Goal: Task Accomplishment & Management: Use online tool/utility

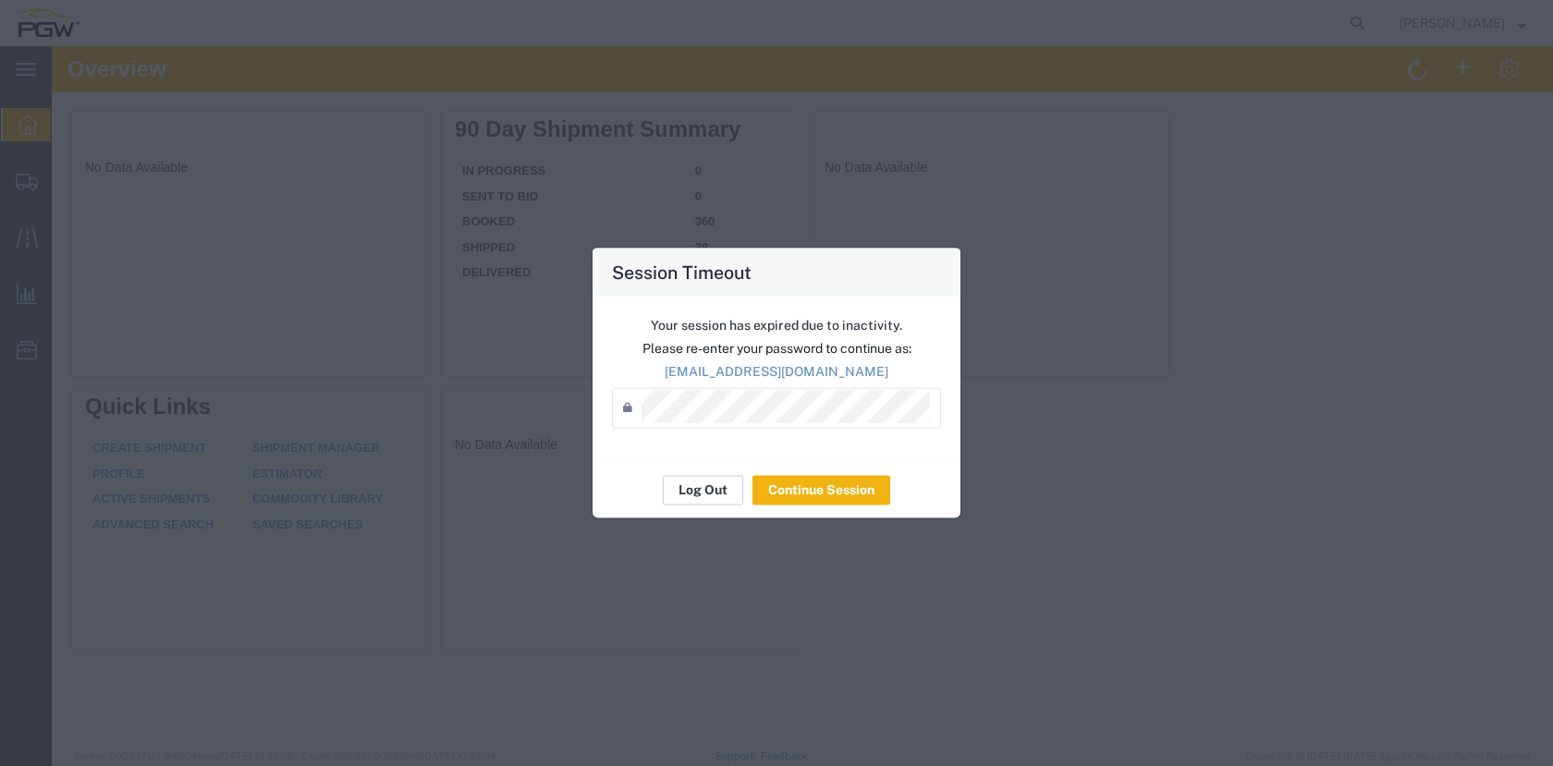
click at [707, 487] on button "Log Out" at bounding box center [703, 490] width 80 height 30
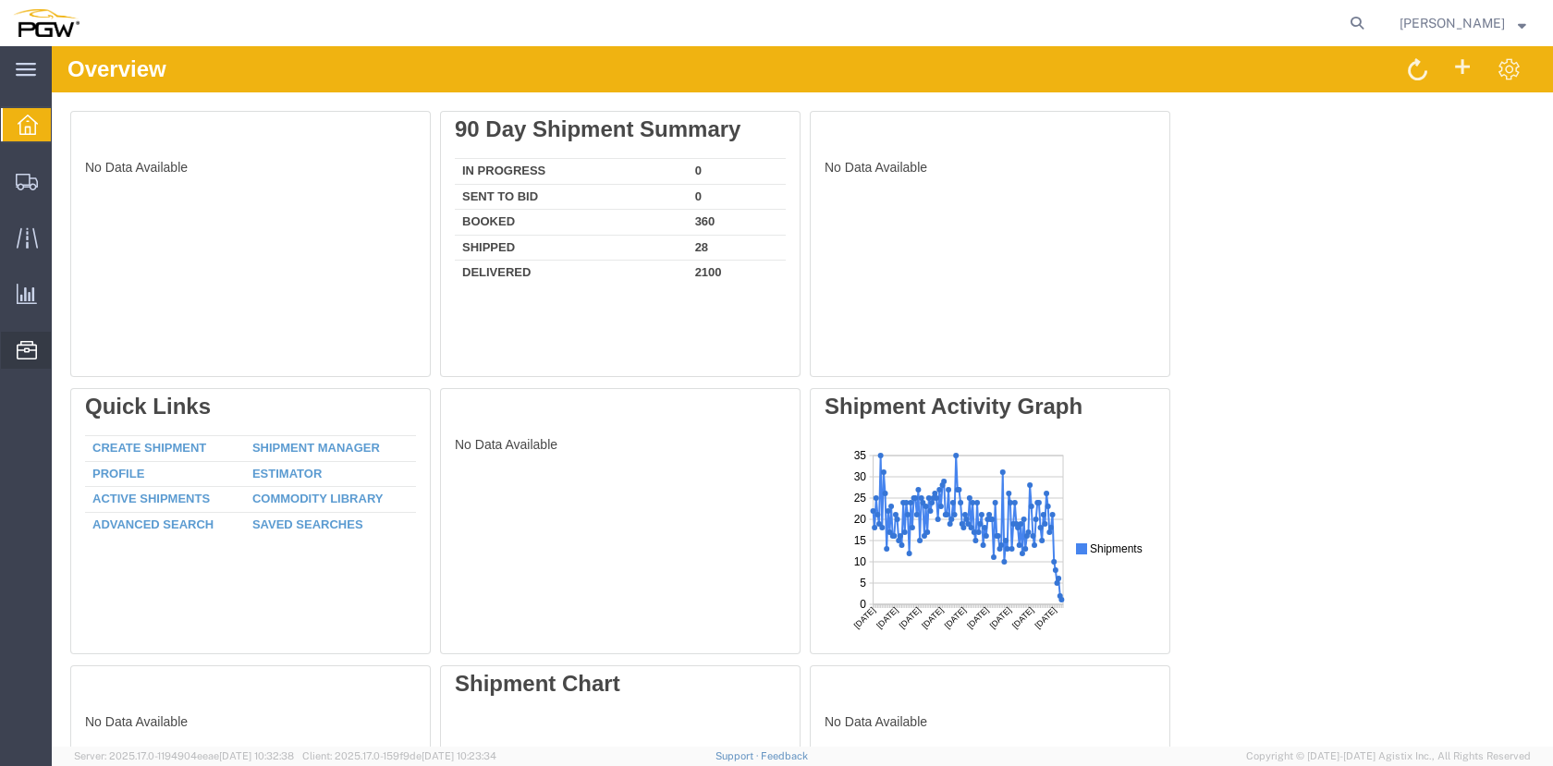
click at [30, 344] on icon at bounding box center [27, 350] width 20 height 18
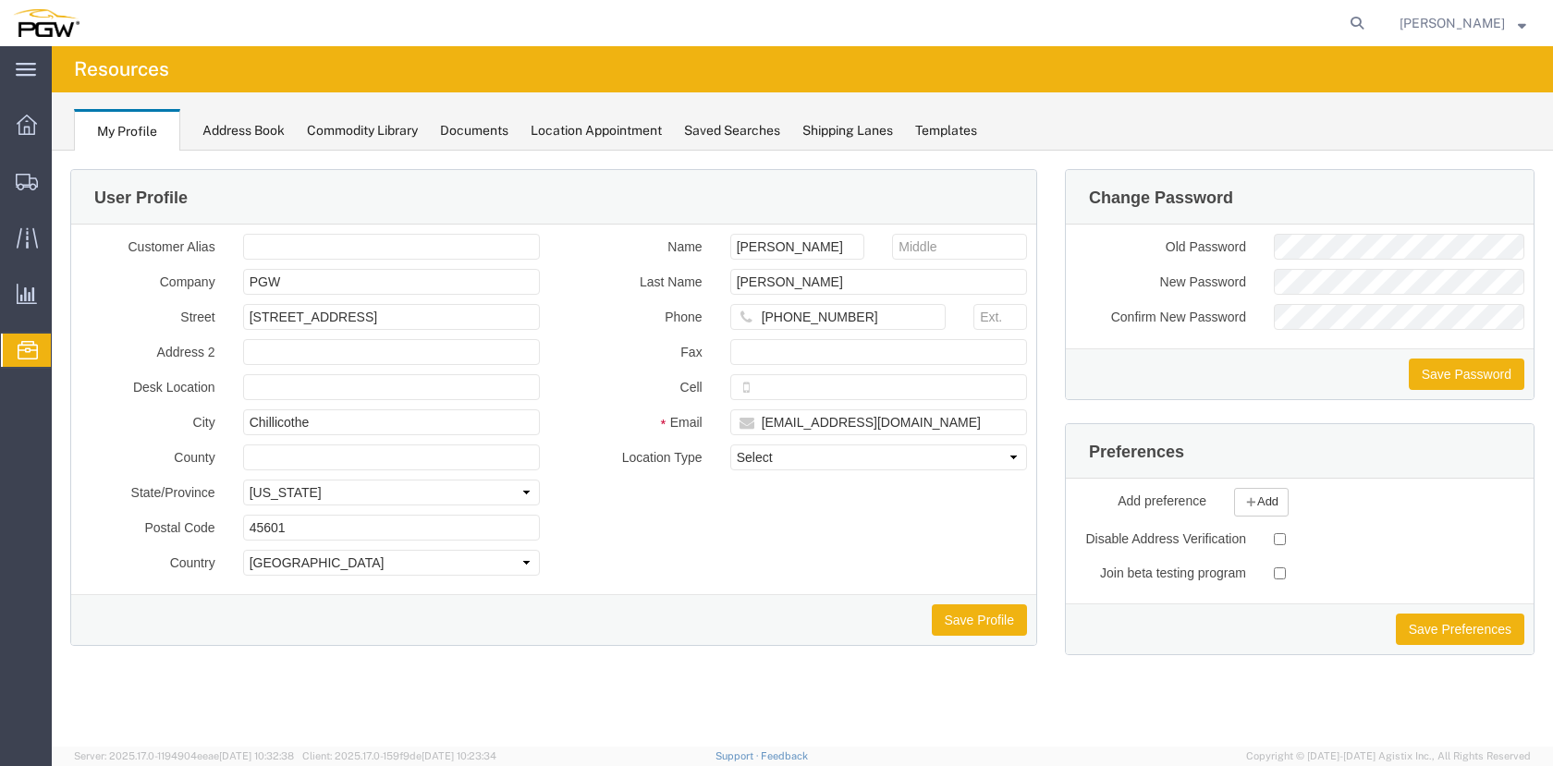
click at [0, 0] on span "Location Appointment" at bounding box center [0, 0] width 0 height 0
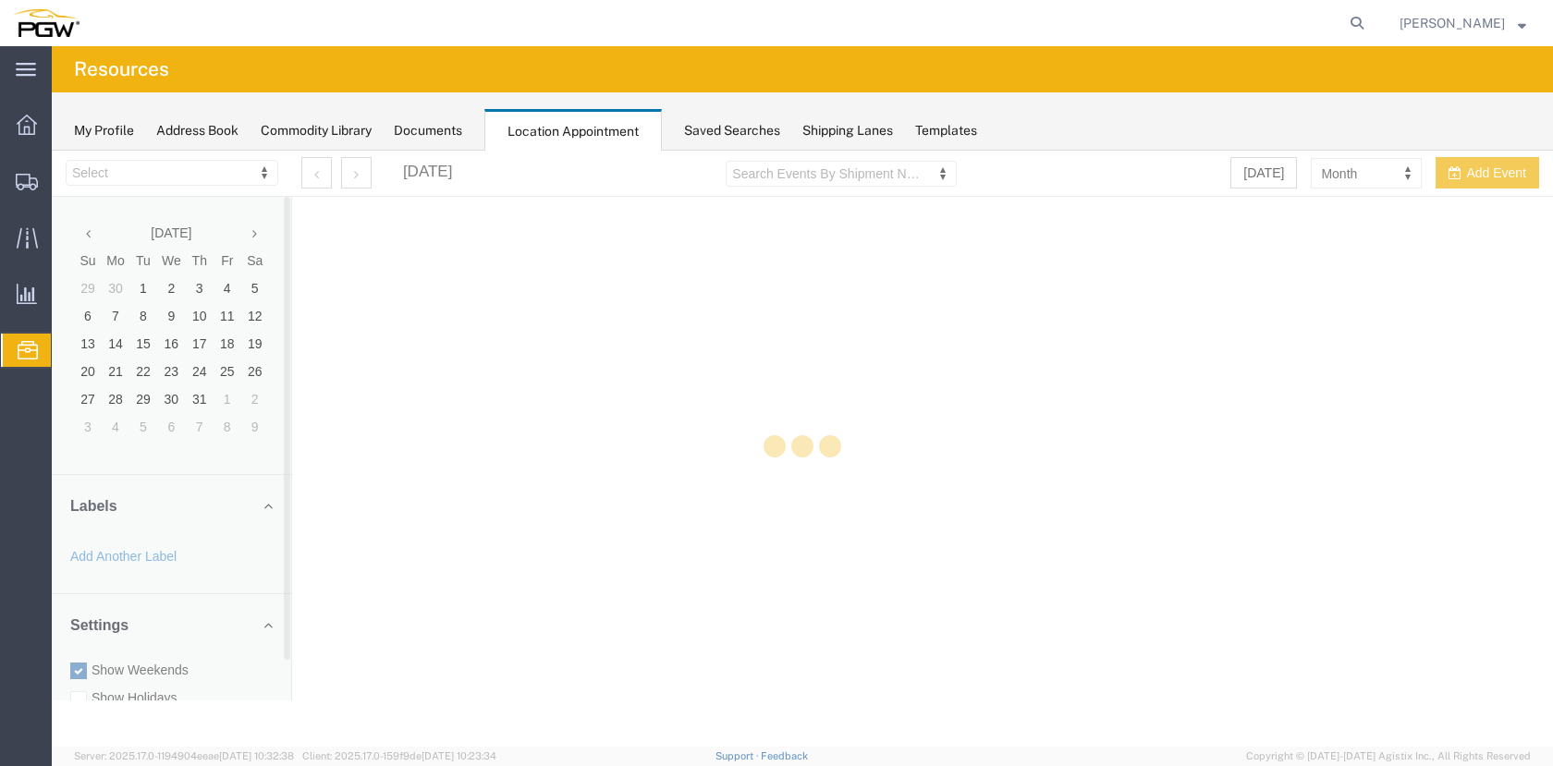
select select "28253"
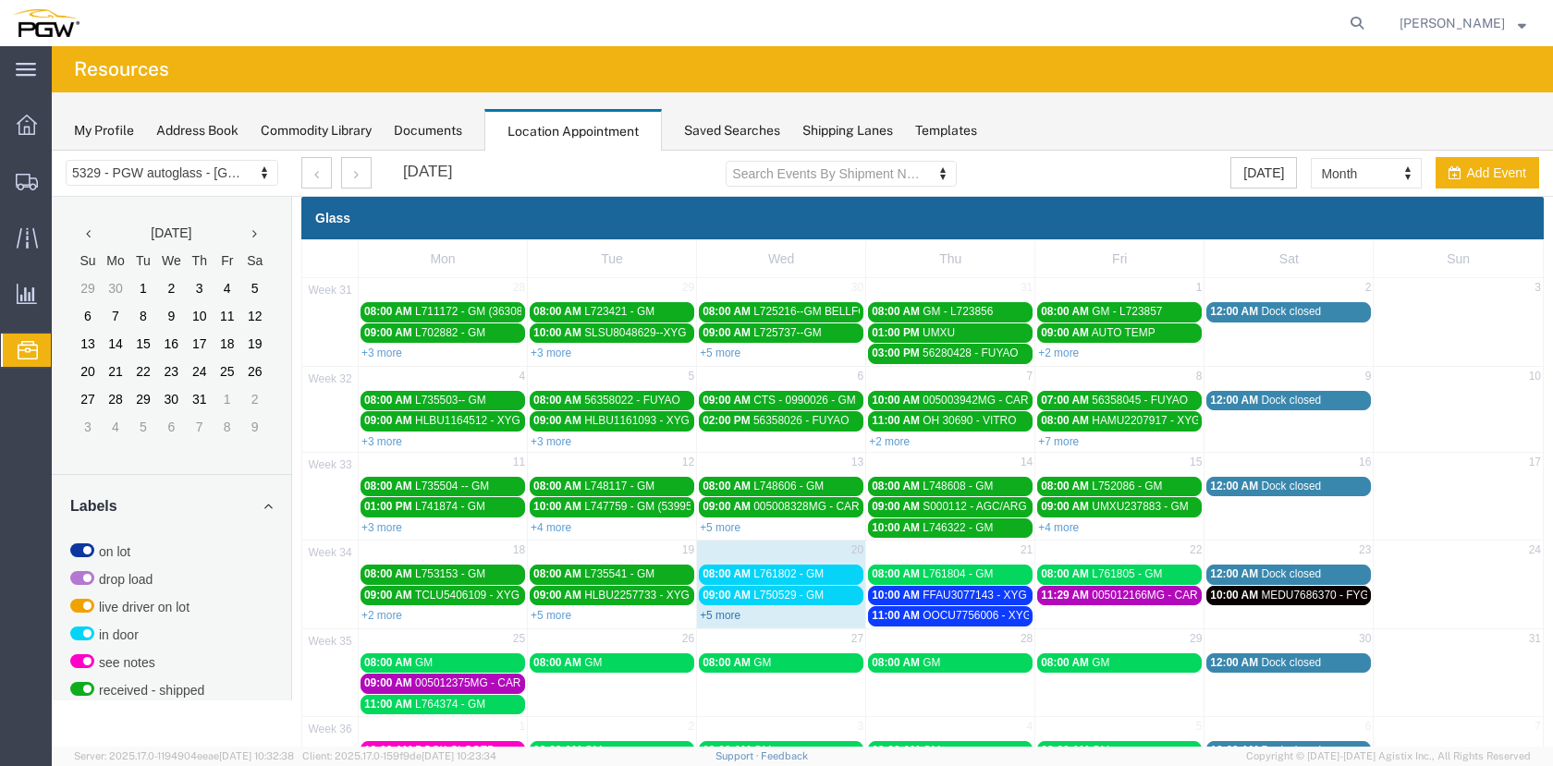
drag, startPoint x: 1004, startPoint y: 913, endPoint x: 717, endPoint y: 616, distance: 413.1
click at [717, 616] on link "+5 more" at bounding box center [720, 615] width 41 height 13
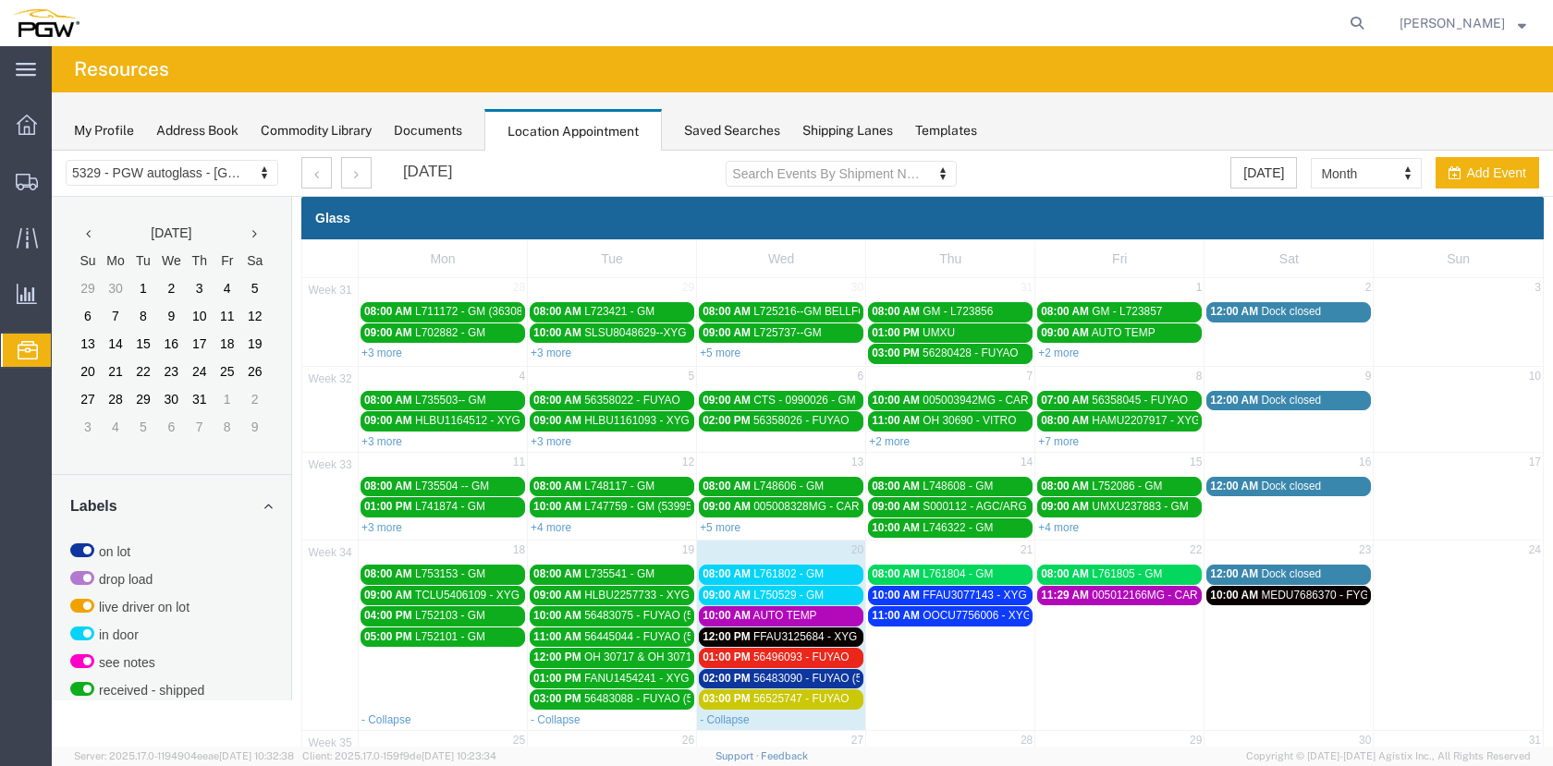
scroll to position [143, 0]
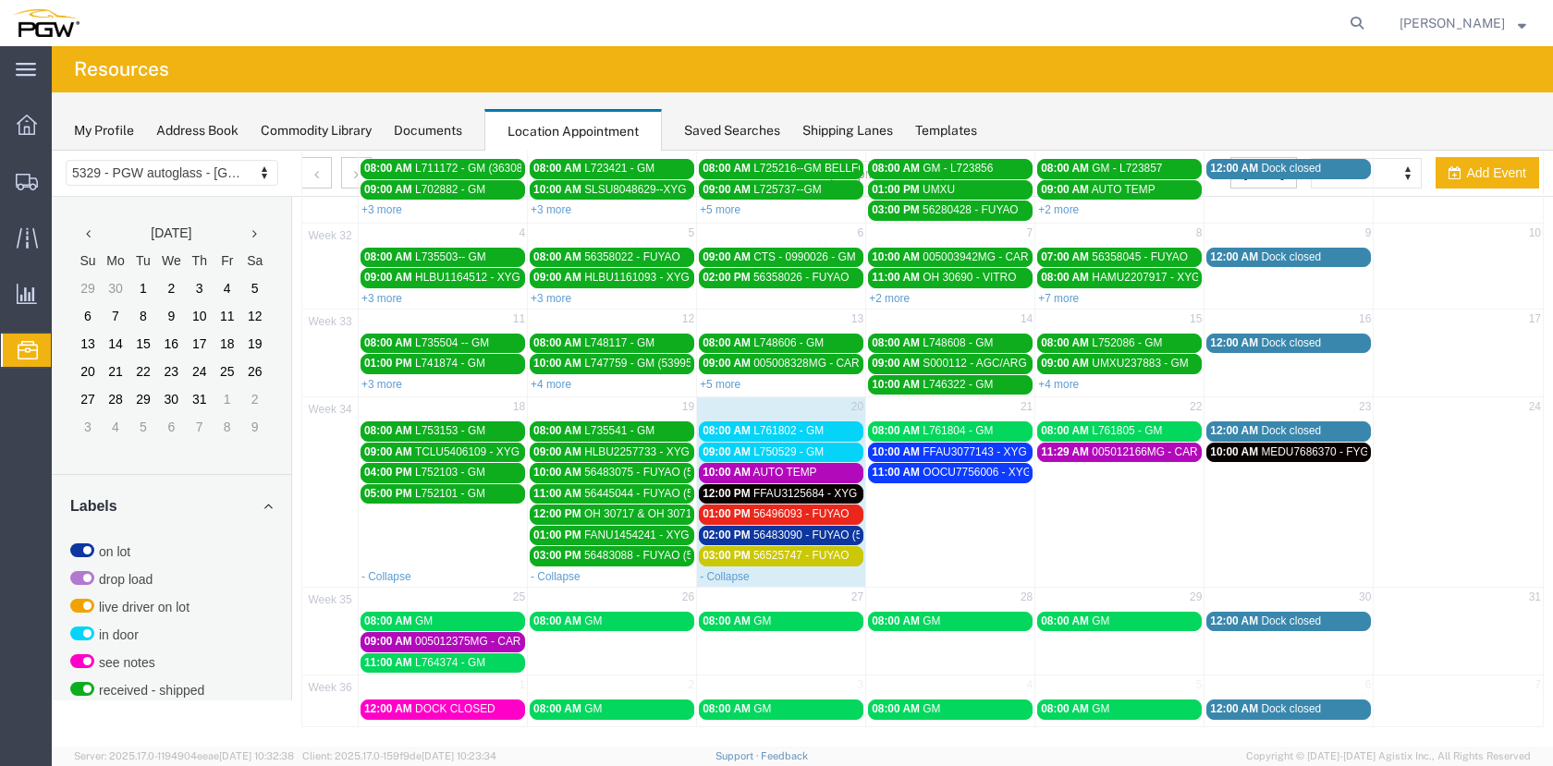
click at [793, 400] on td "20" at bounding box center [781, 408] width 169 height 23
select select "1"
select select
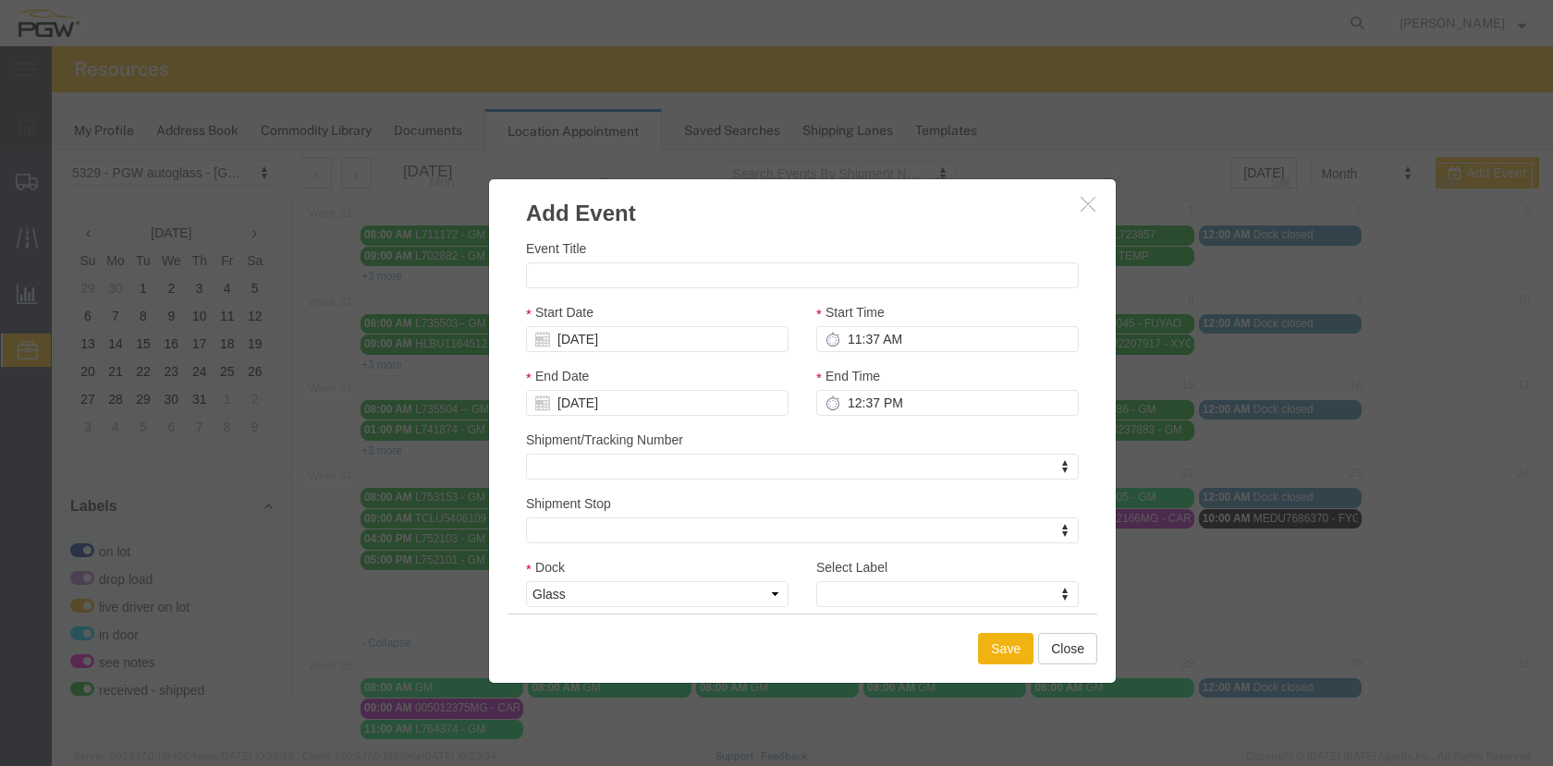
scroll to position [0, 0]
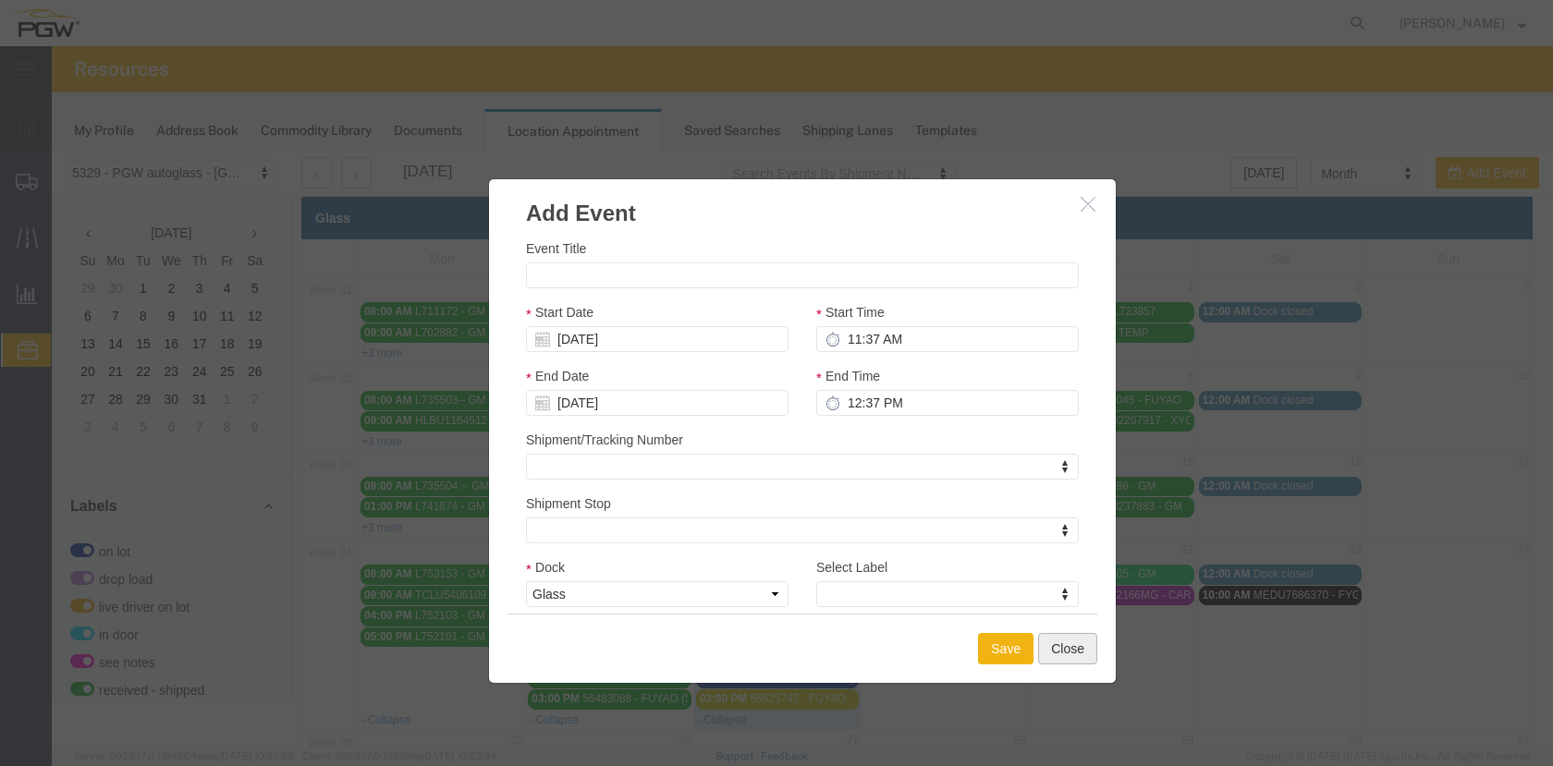
click at [1069, 650] on button "Close" at bounding box center [1067, 648] width 59 height 31
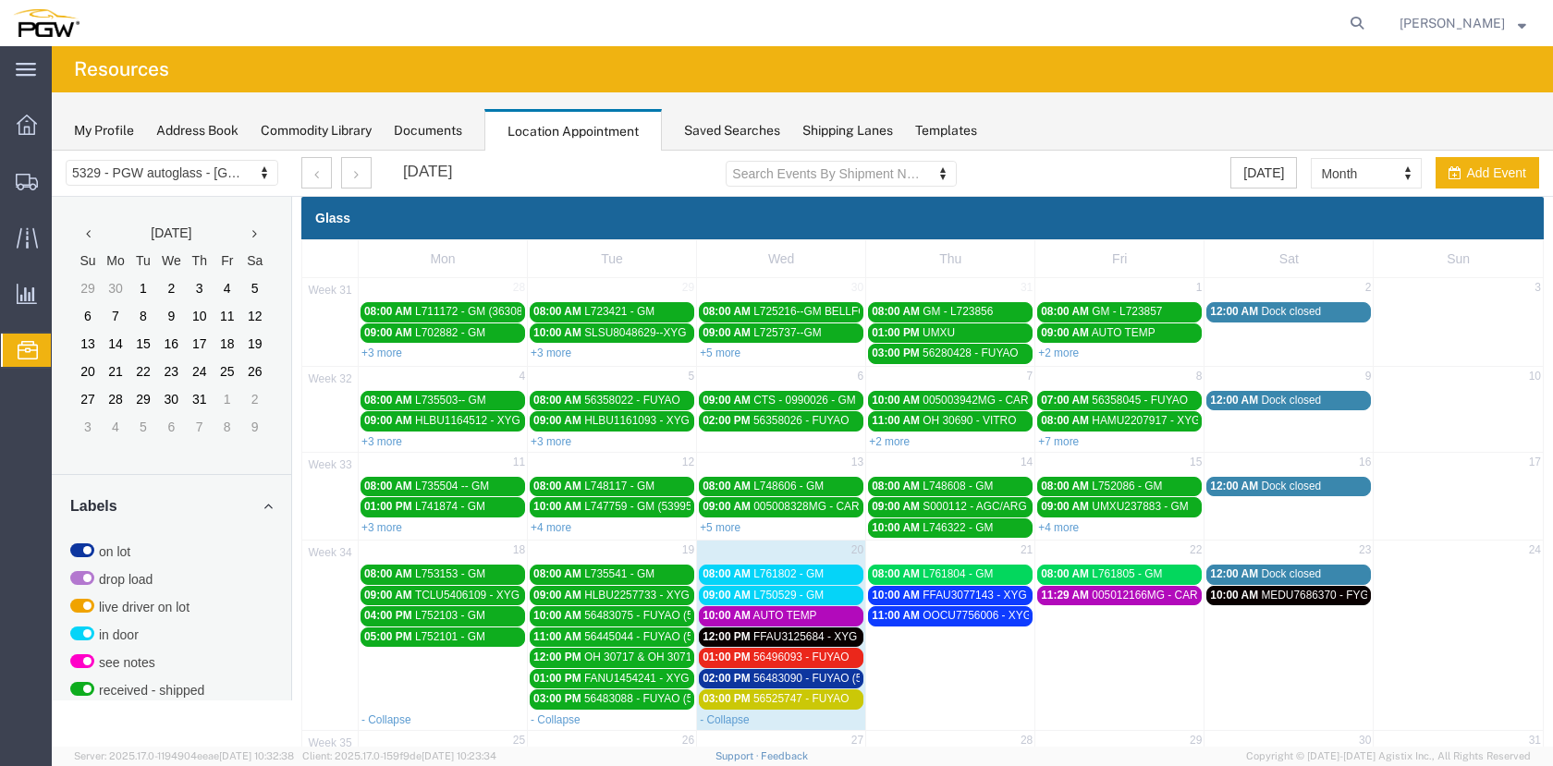
drag, startPoint x: 866, startPoint y: 132, endPoint x: 861, endPoint y: 147, distance: 15.5
click at [861, 146] on div "My Profile Address Book Commodity Library Documents Location Appointment Saved …" at bounding box center [802, 121] width 1501 height 58
click at [838, 135] on div "Shipping Lanes" at bounding box center [847, 130] width 91 height 19
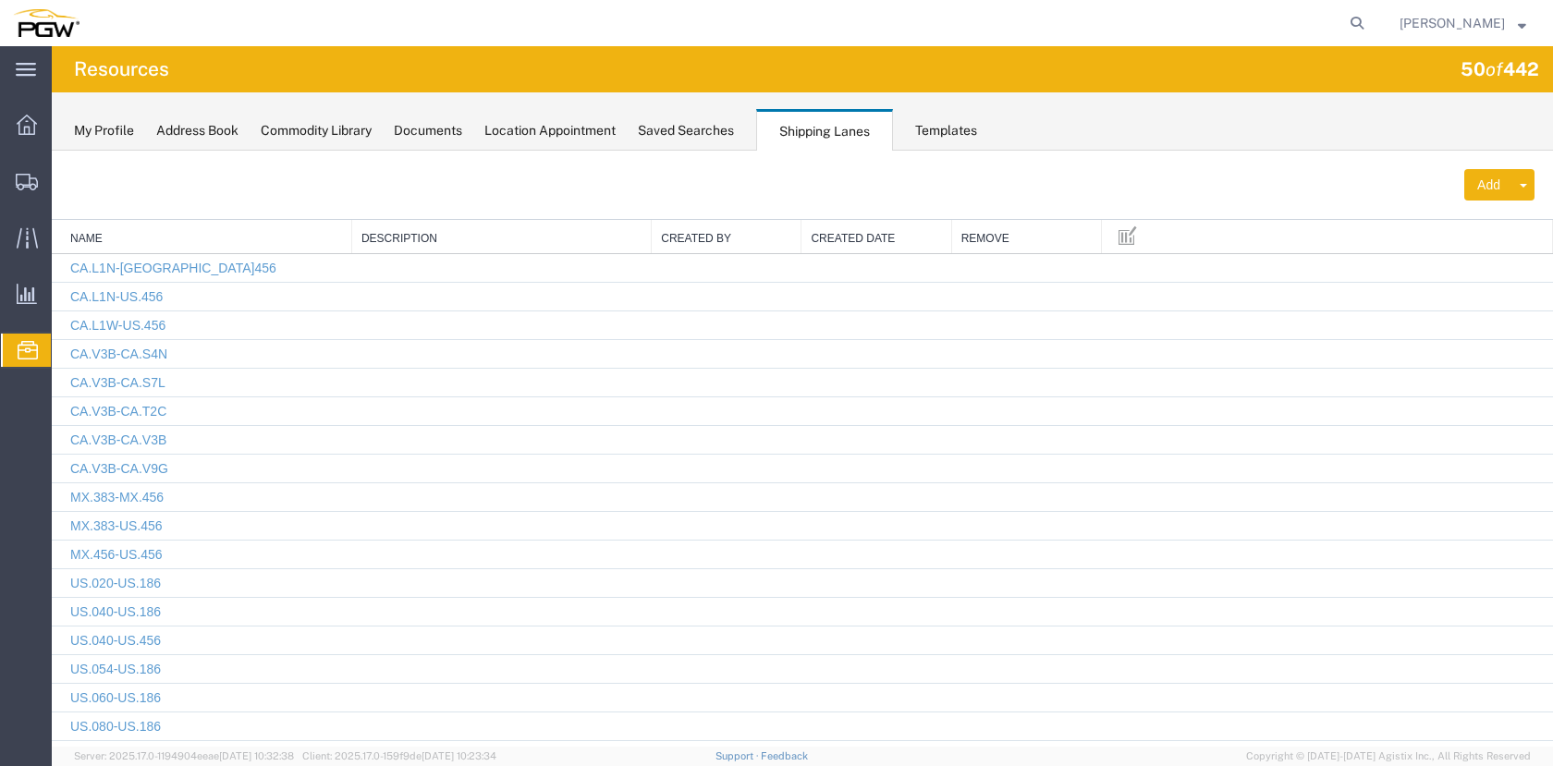
click at [727, 133] on div "Saved Searches" at bounding box center [686, 130] width 96 height 19
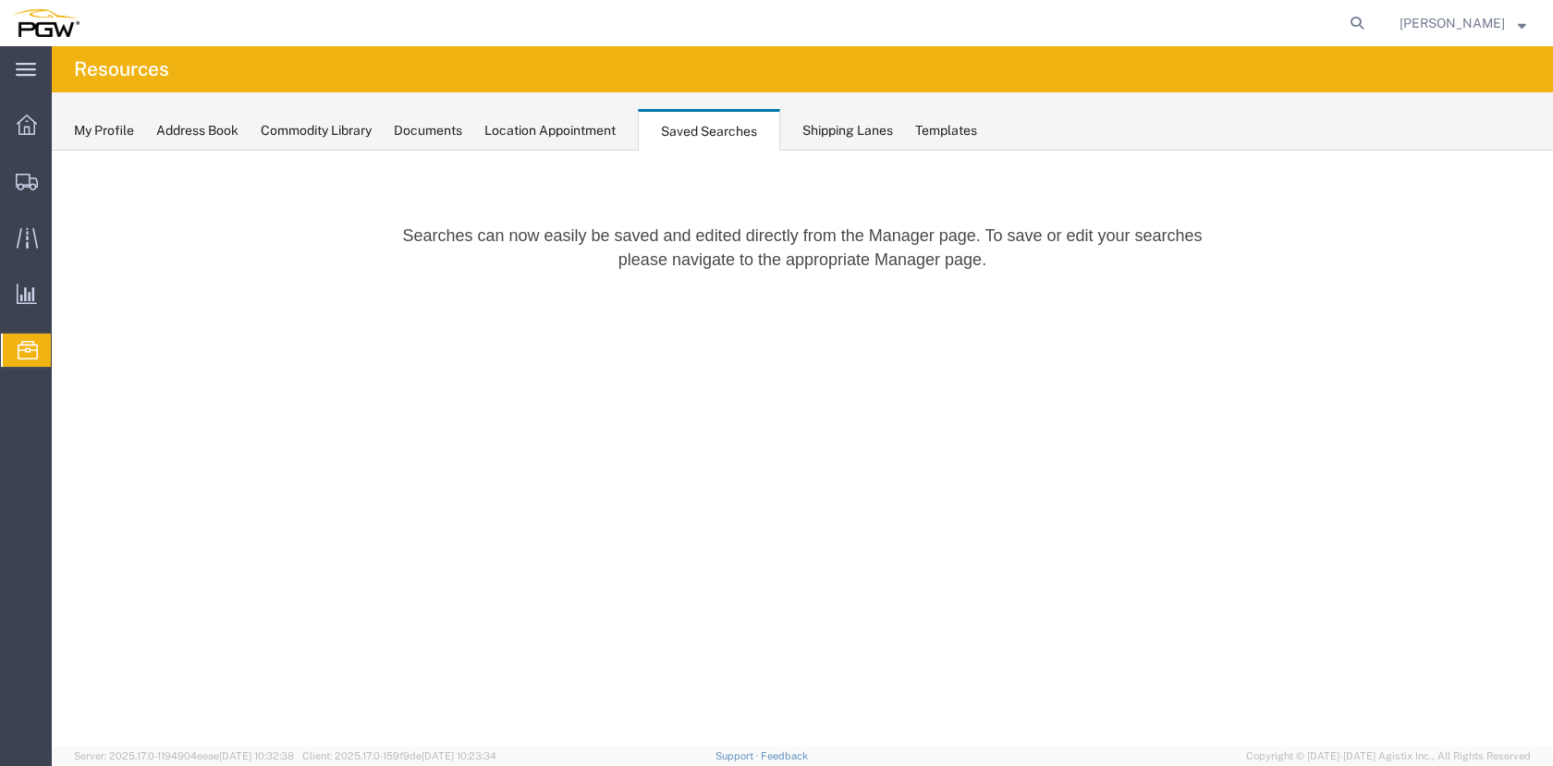
click at [971, 121] on div "Templates" at bounding box center [946, 130] width 62 height 19
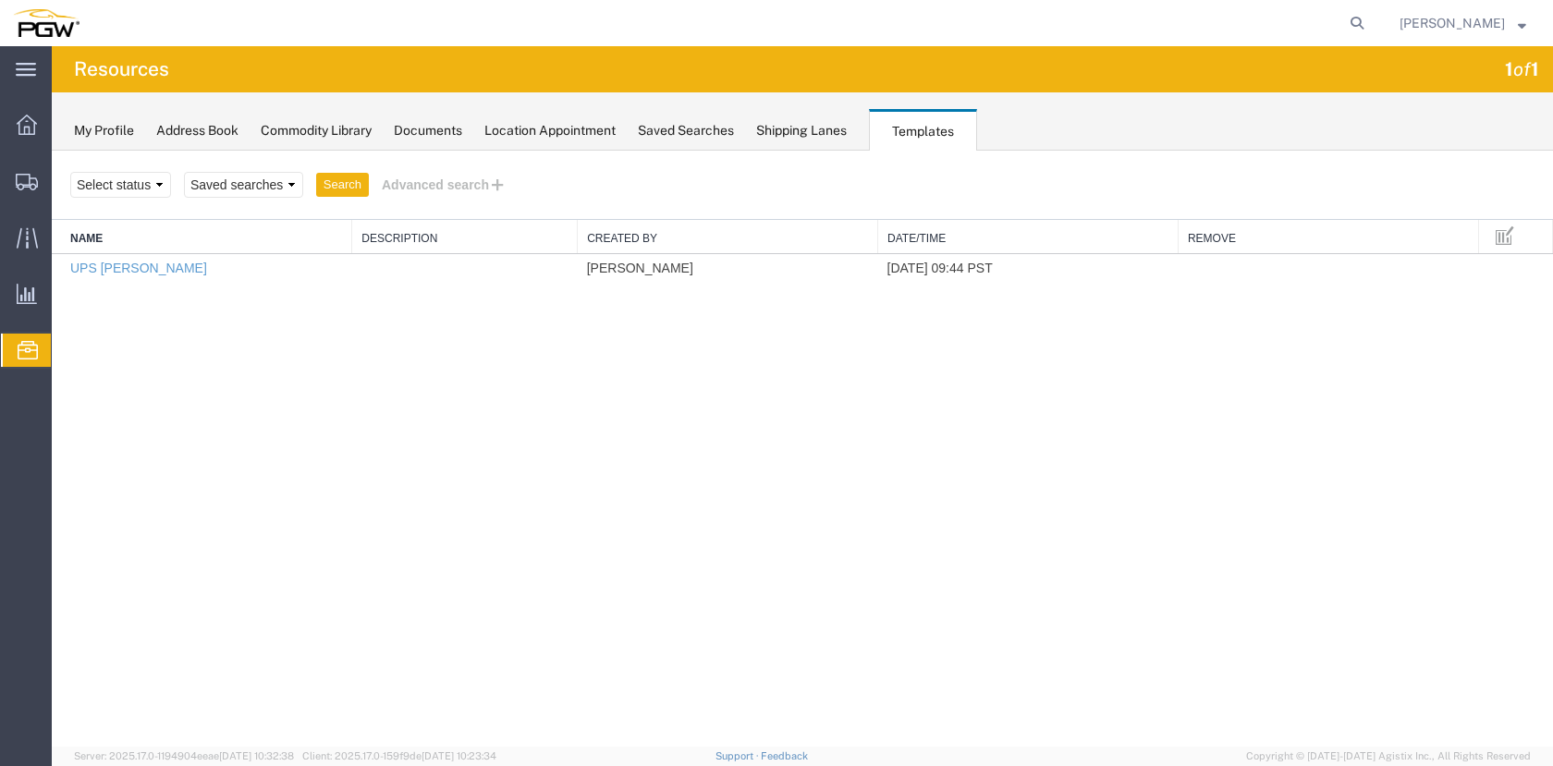
click at [592, 127] on div "Location Appointment" at bounding box center [549, 130] width 131 height 19
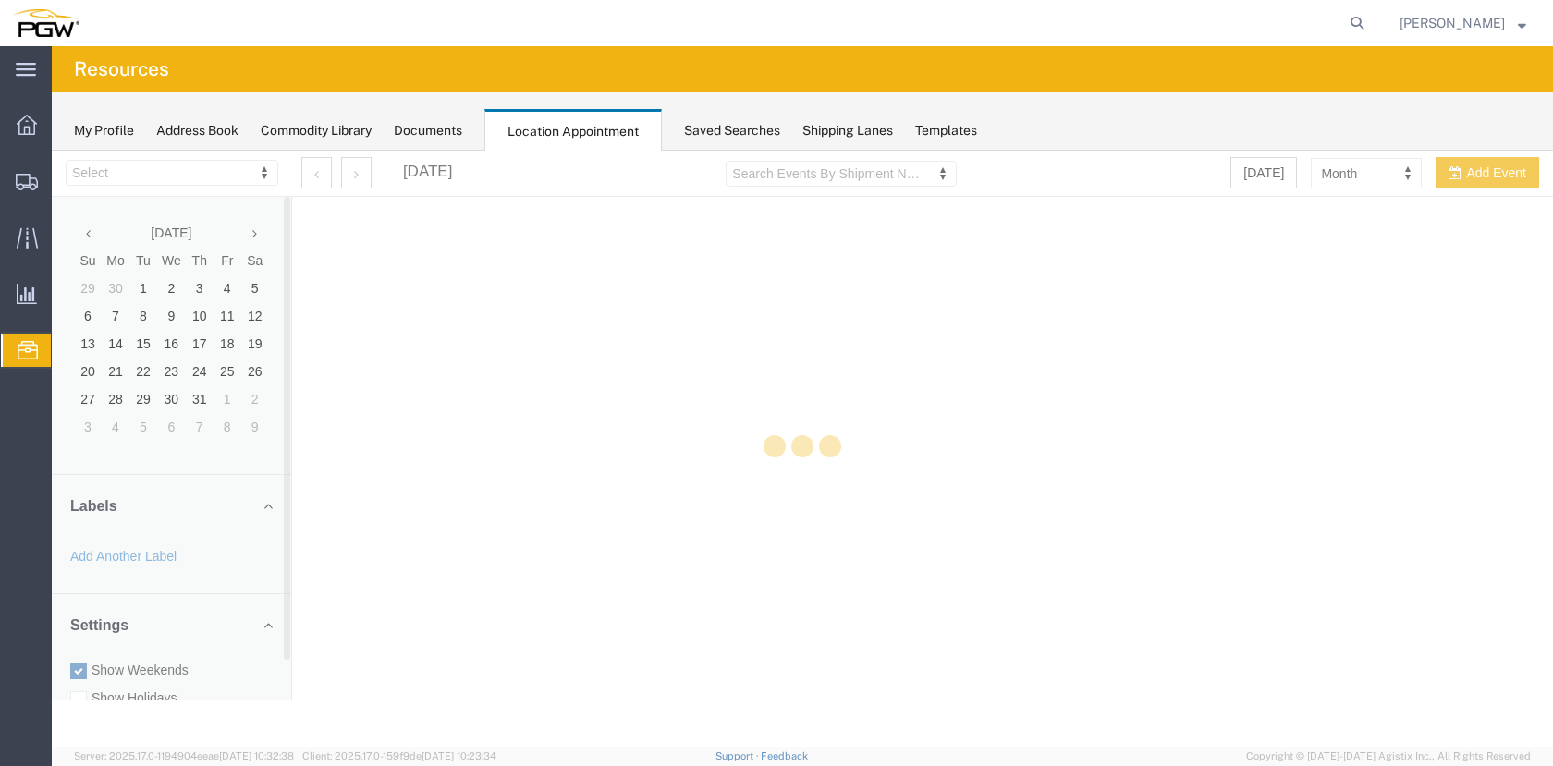
select select "28253"
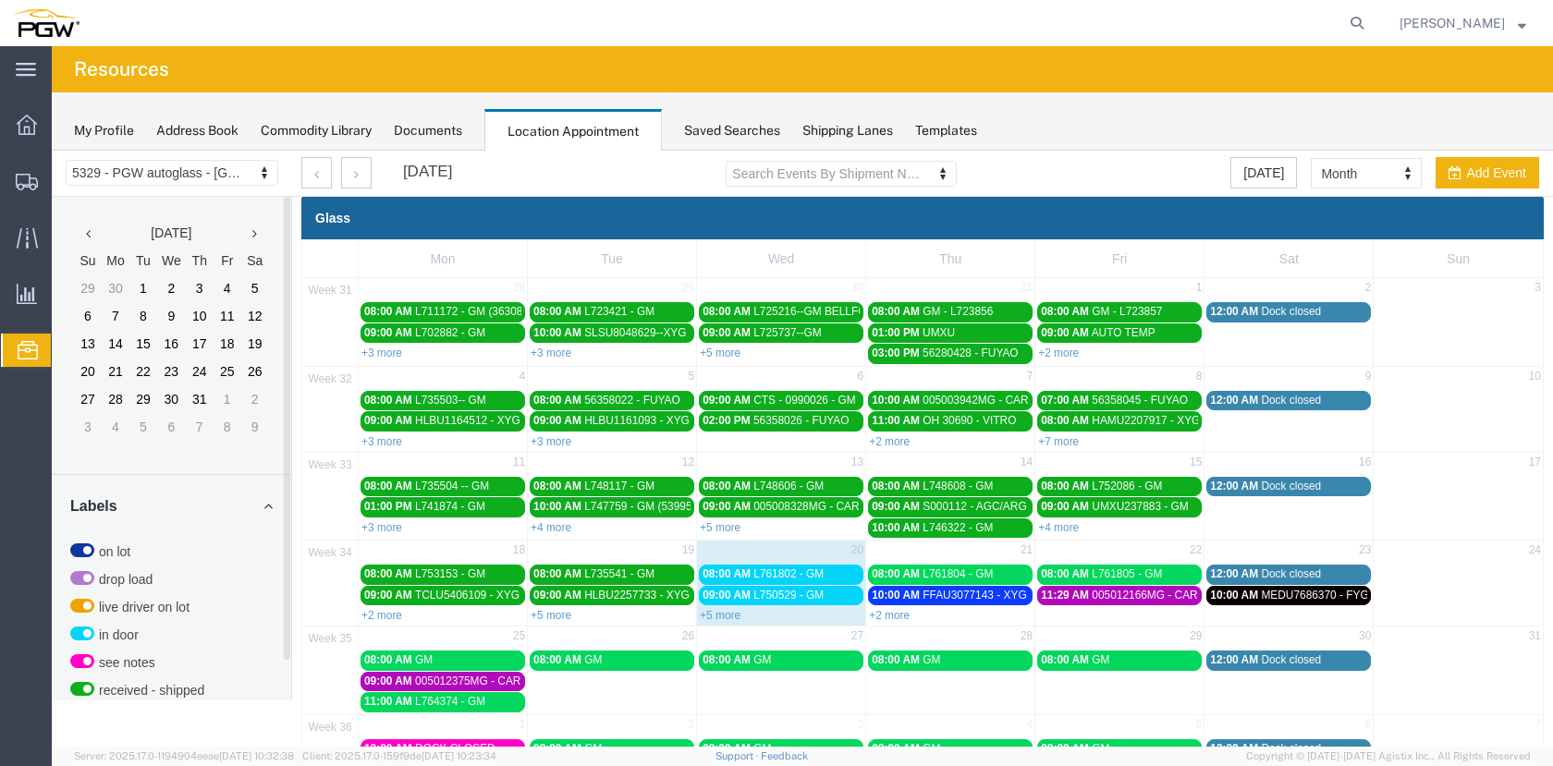
scroll to position [40, 0]
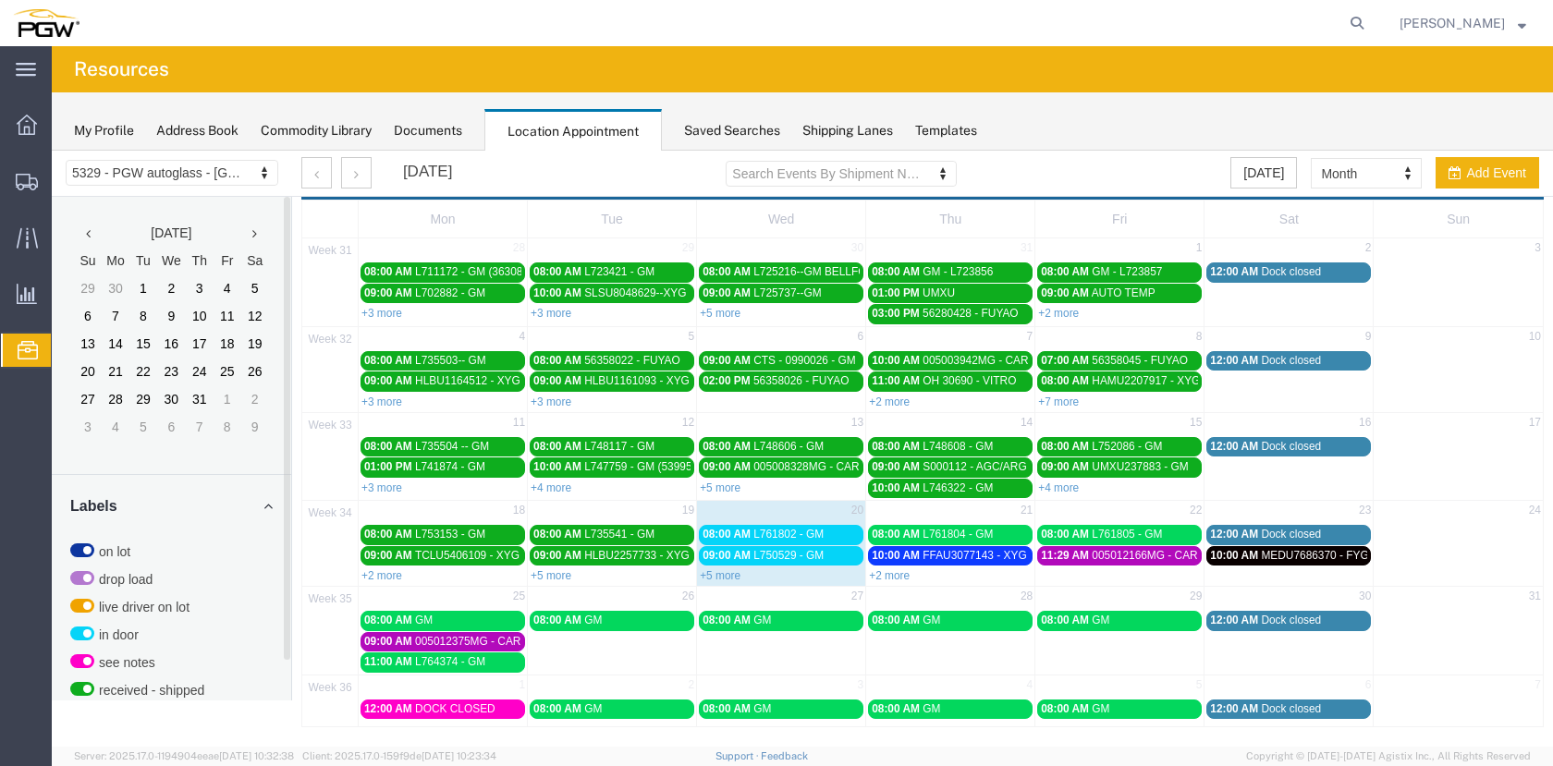
drag, startPoint x: 730, startPoint y: 569, endPoint x: 773, endPoint y: 568, distance: 42.5
click at [730, 569] on link "+5 more" at bounding box center [720, 575] width 41 height 13
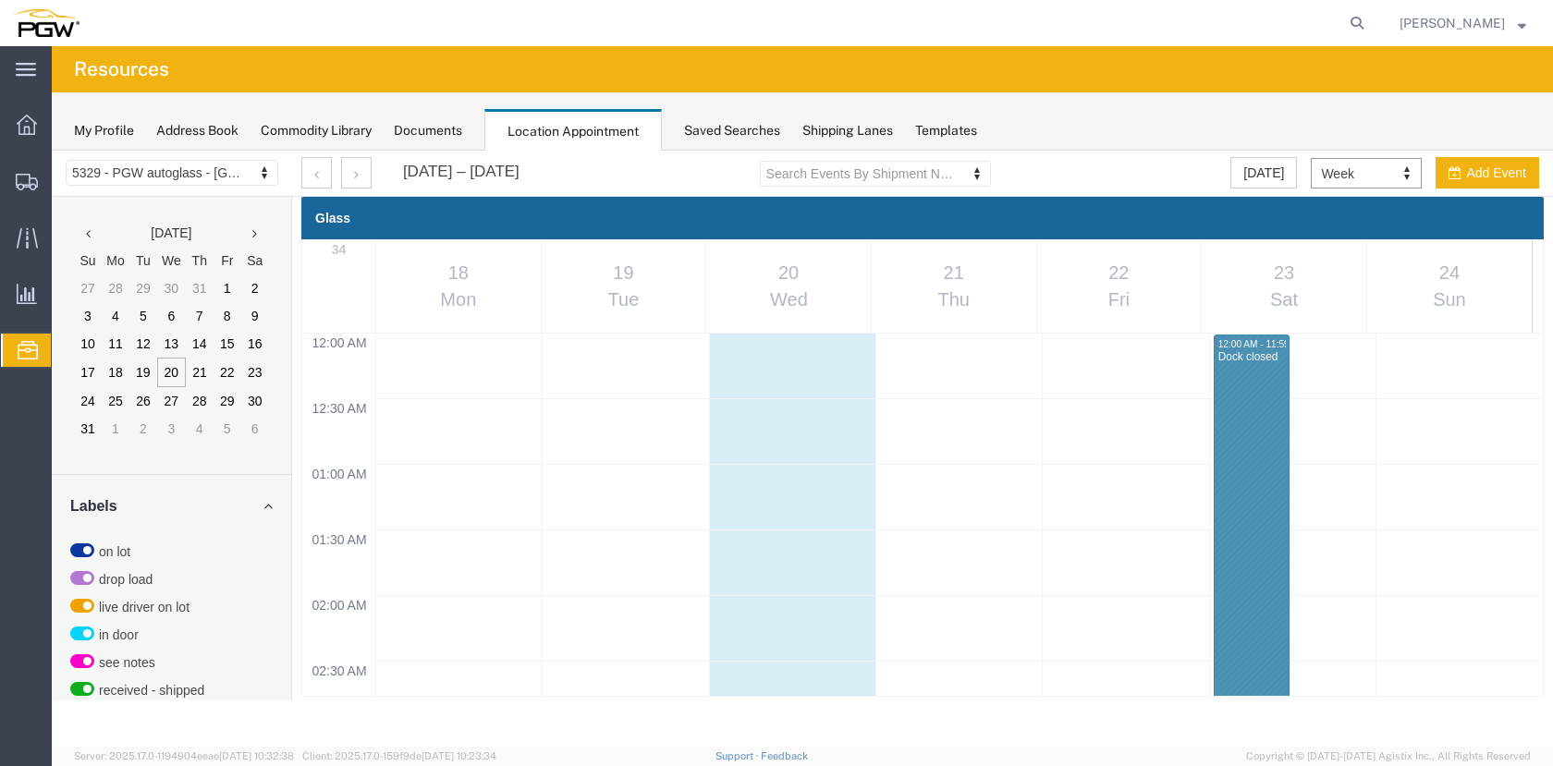
scroll to position [788, 0]
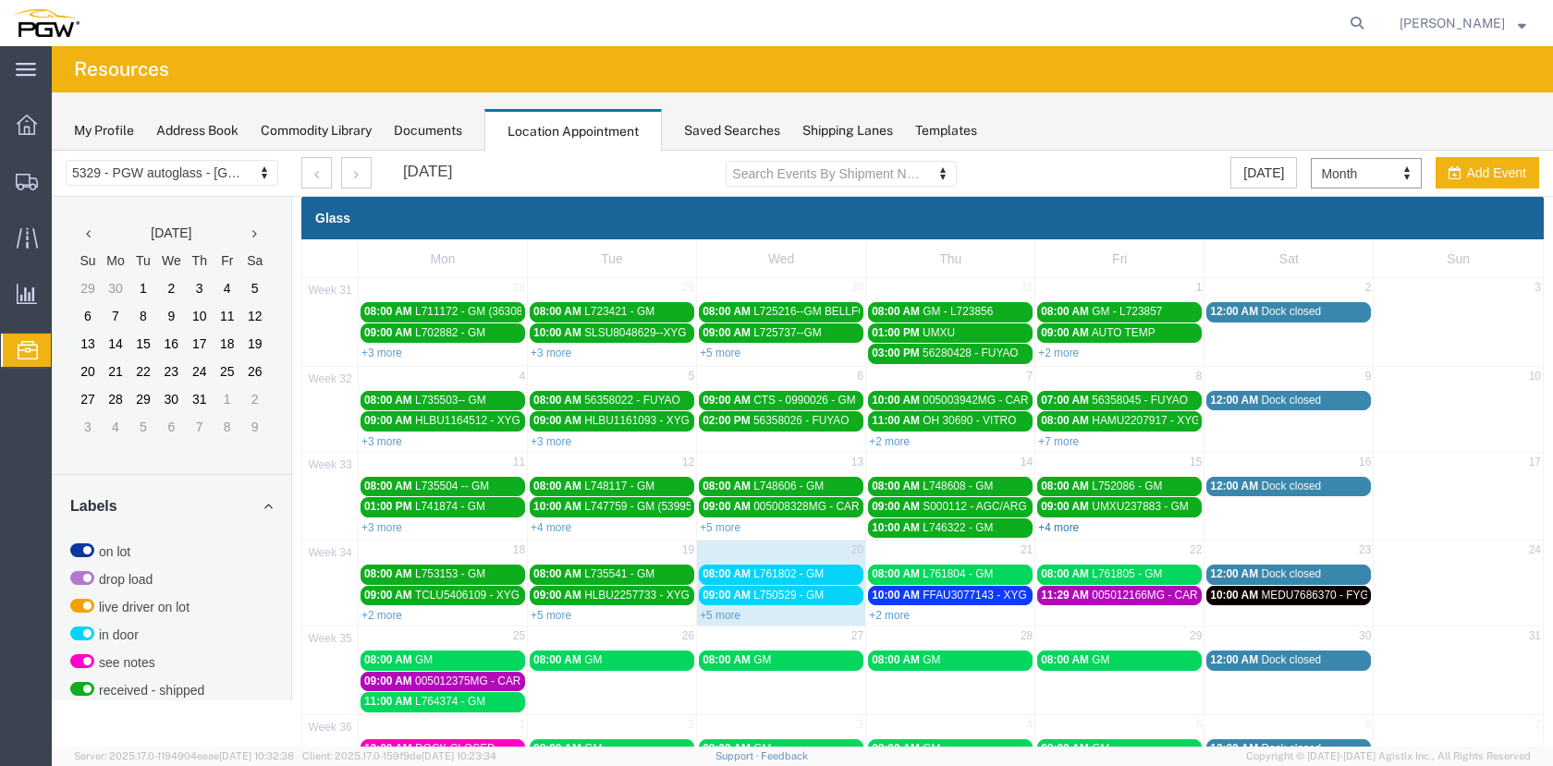
click at [1052, 526] on link "+4 more" at bounding box center [1058, 527] width 41 height 13
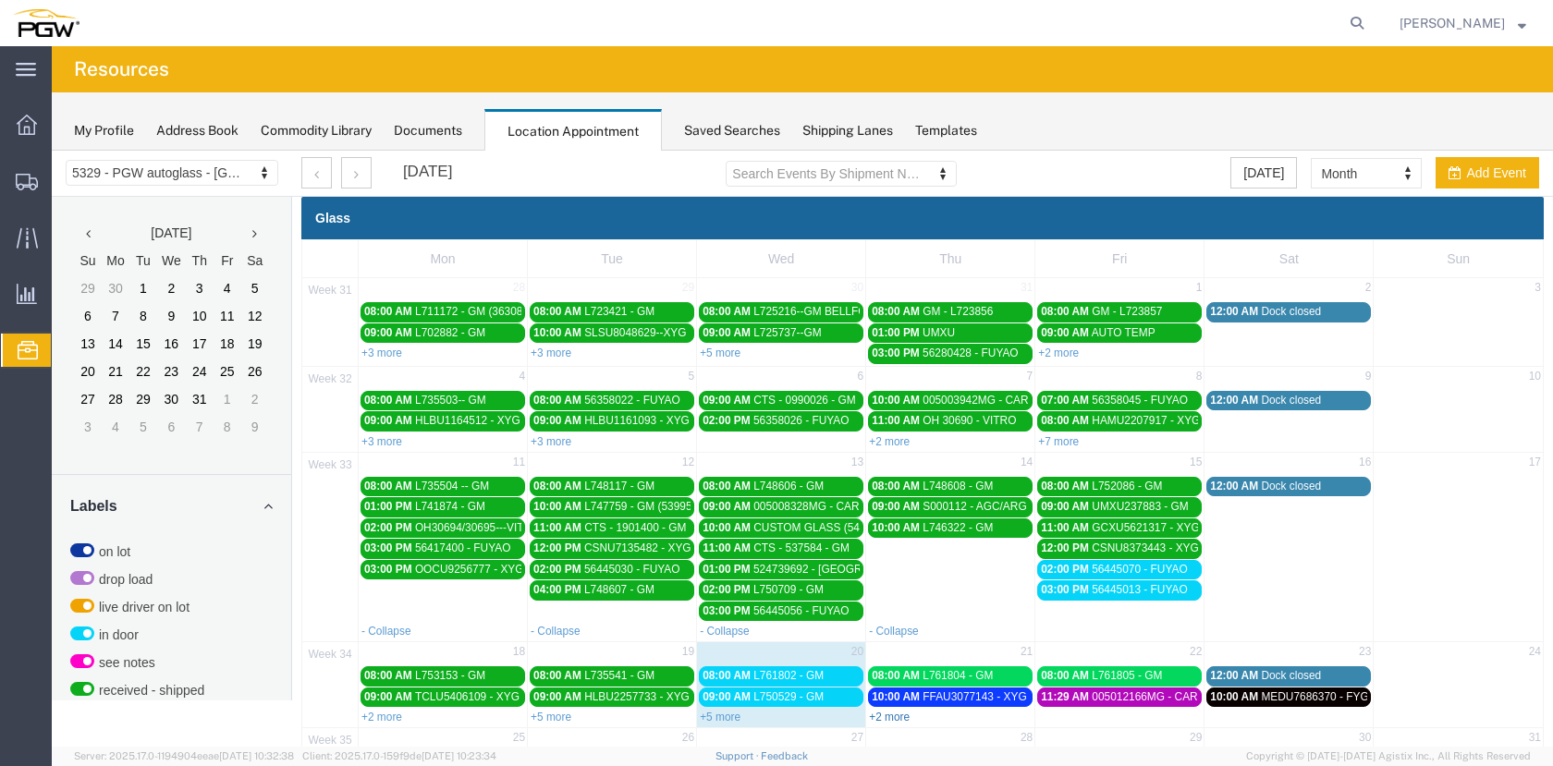
click at [894, 713] on link "+2 more" at bounding box center [889, 717] width 41 height 13
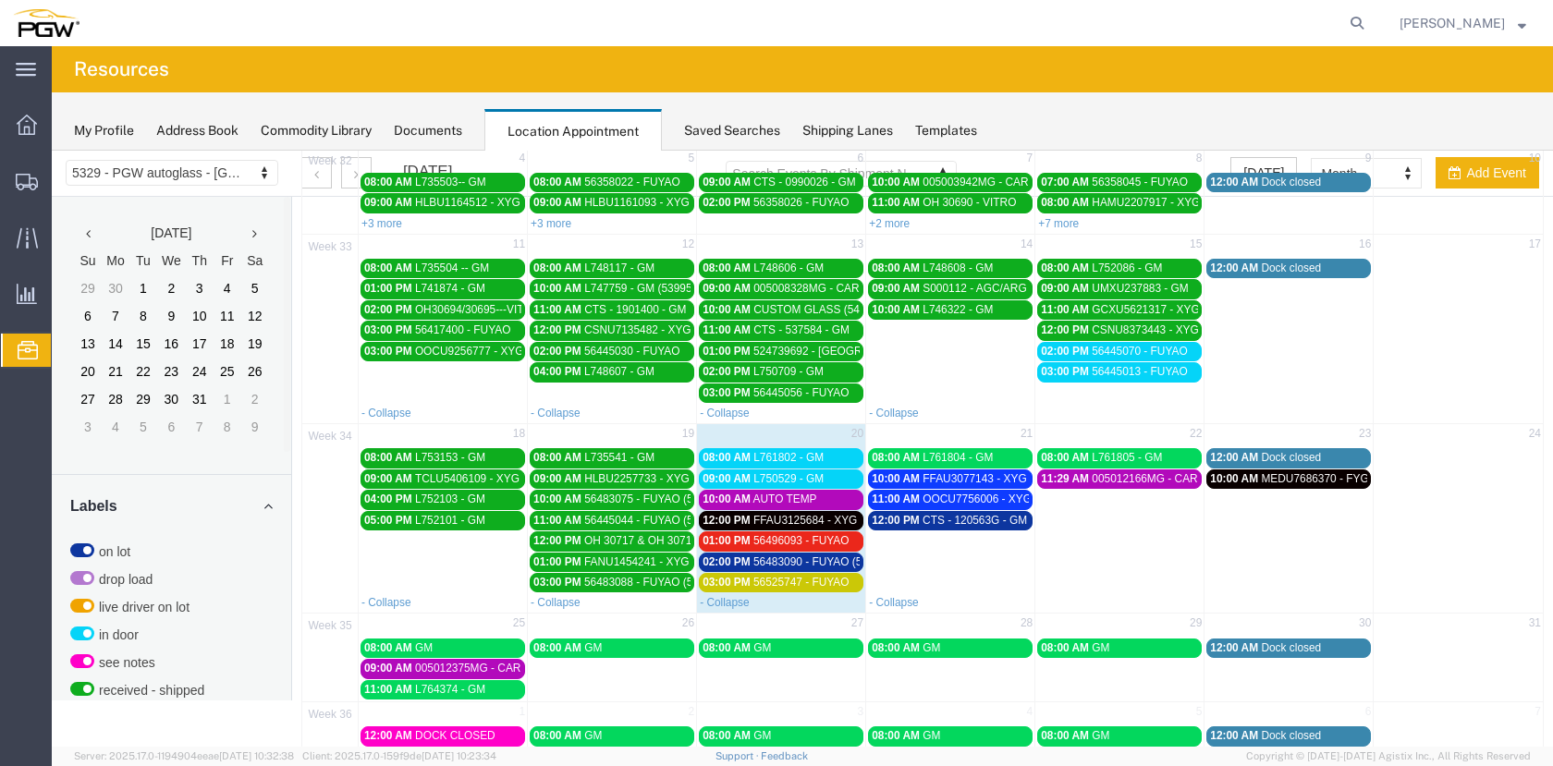
scroll to position [245, 0]
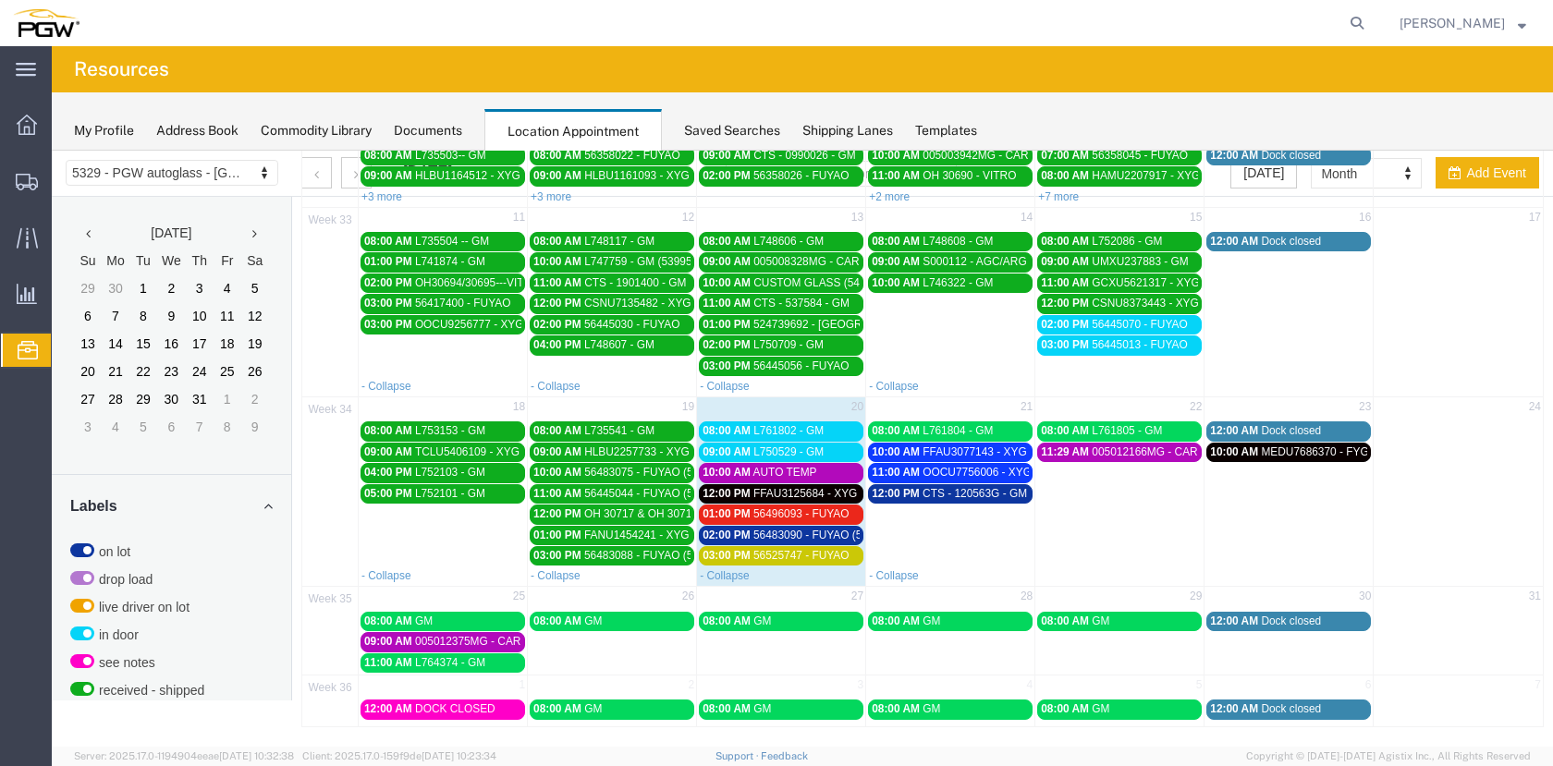
click at [822, 429] on div "08:00 AM L761802 - GM" at bounding box center [780, 431] width 157 height 14
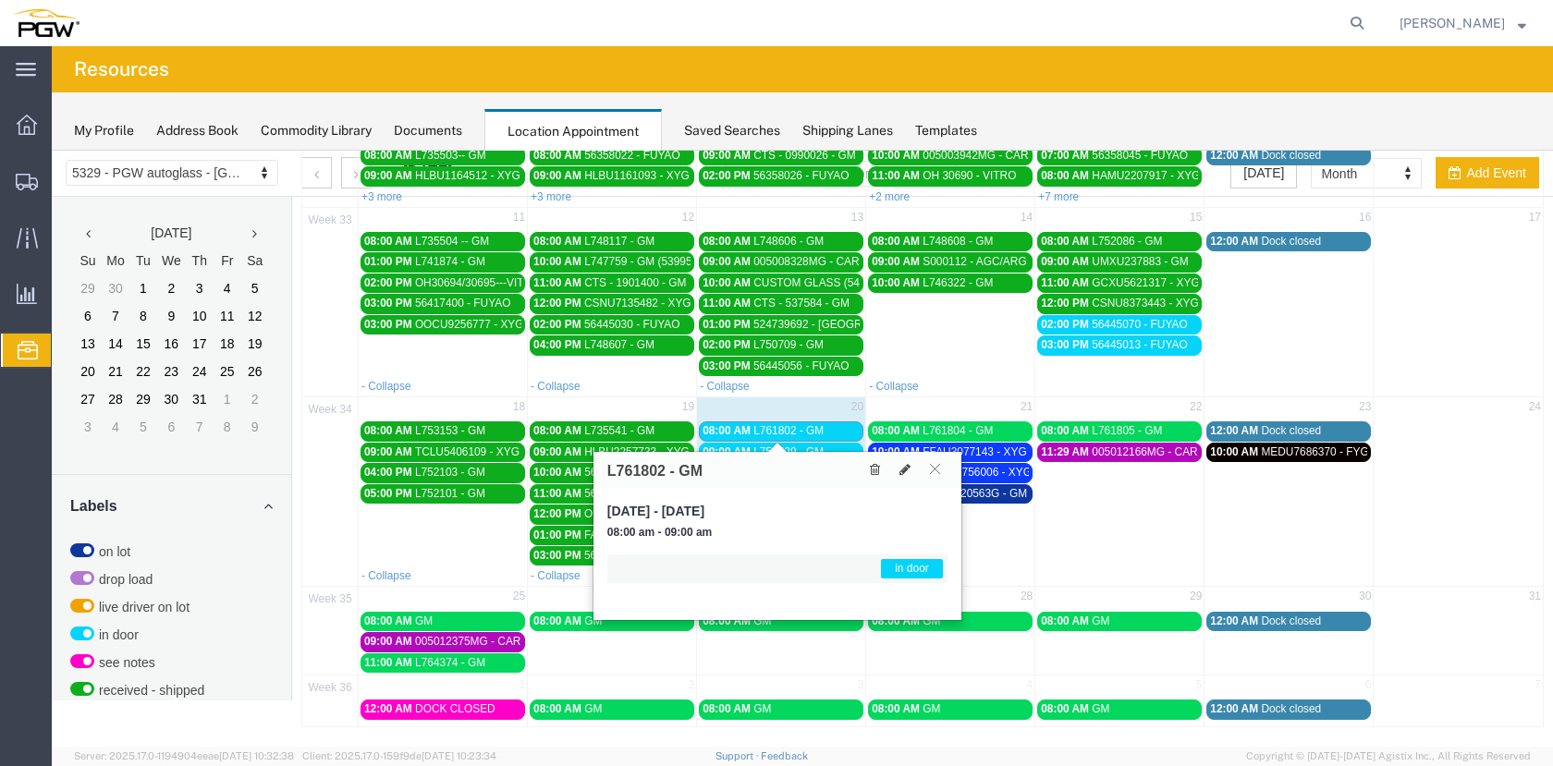
click at [931, 458] on div "L761802 - GM" at bounding box center [777, 470] width 368 height 36
click at [938, 468] on icon at bounding box center [935, 468] width 10 height 11
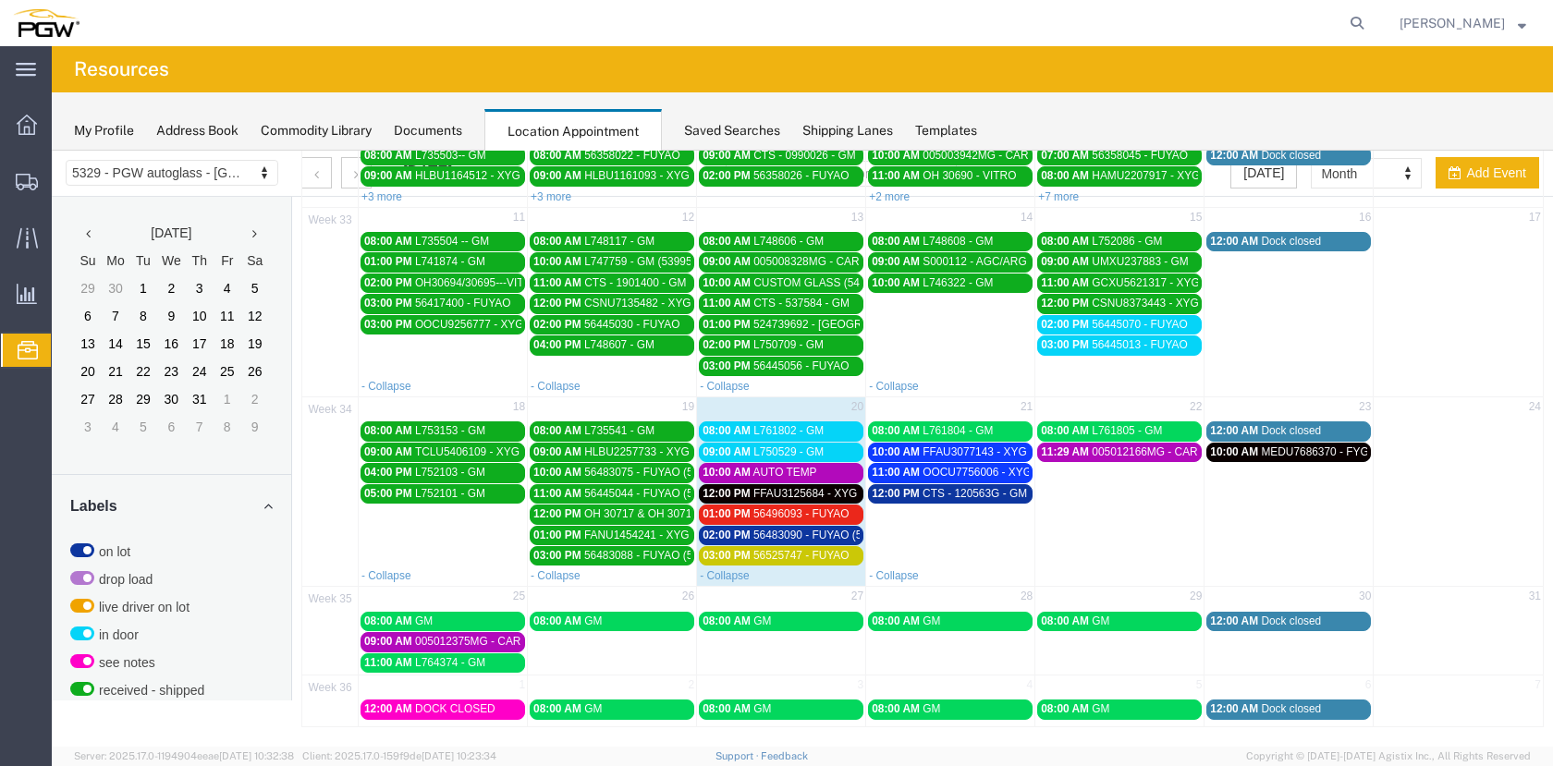
click at [822, 452] on div "09:00 AM L750529 - GM" at bounding box center [780, 453] width 157 height 14
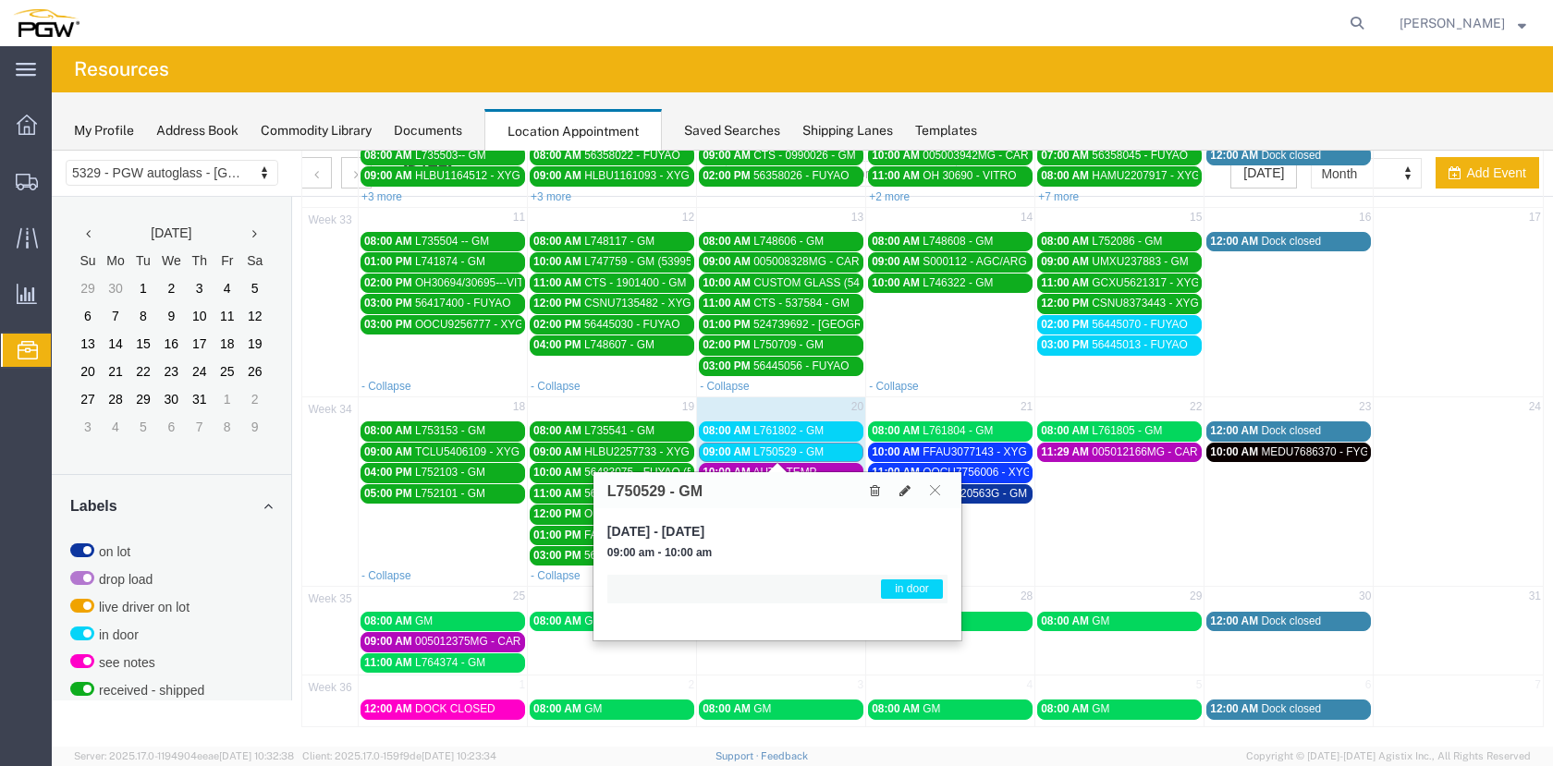
click at [821, 454] on div "09:00 AM L750529 - GM" at bounding box center [780, 453] width 157 height 14
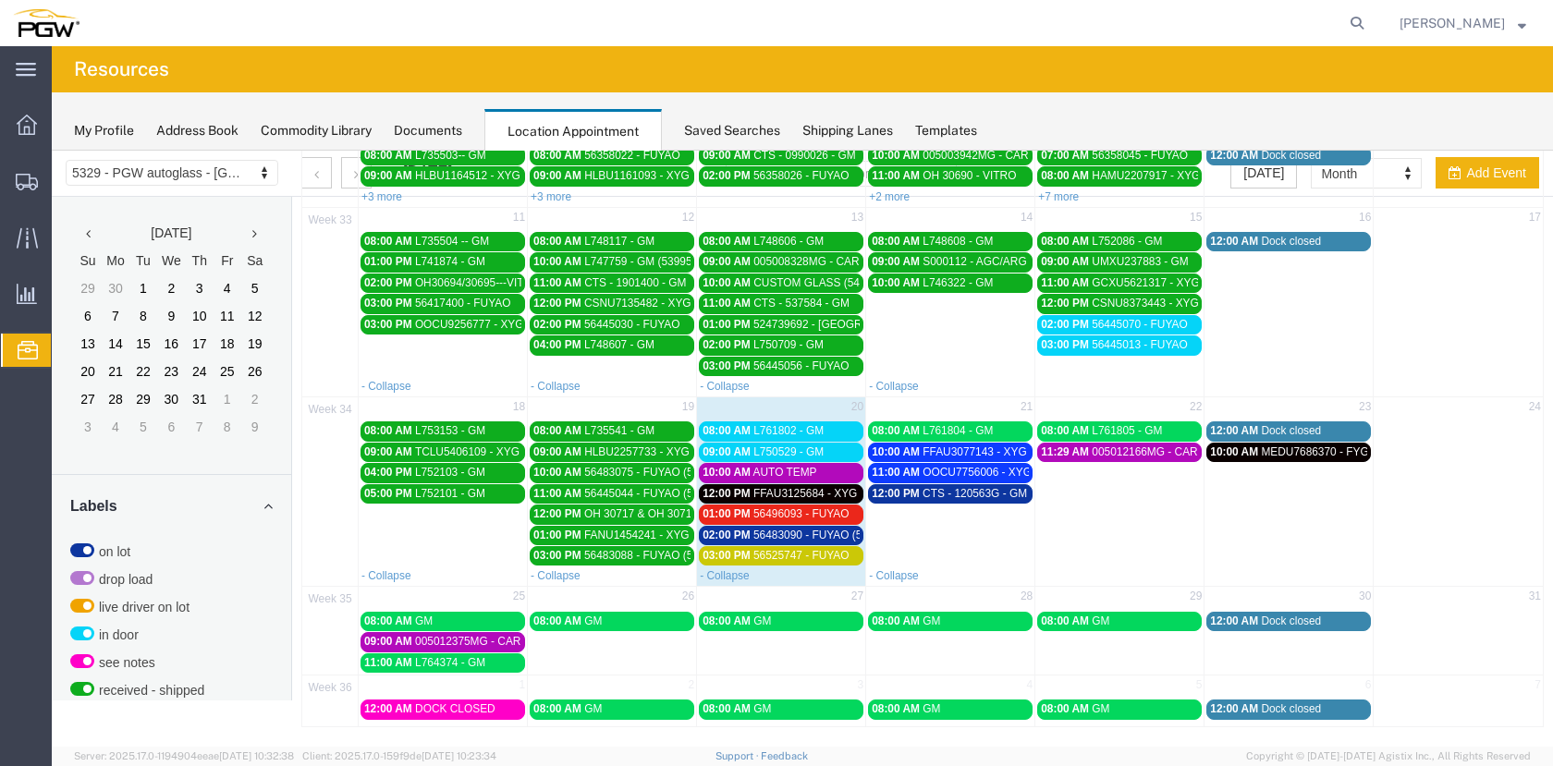
click at [827, 473] on div "10:00 AM AUTO TEMP" at bounding box center [780, 473] width 157 height 14
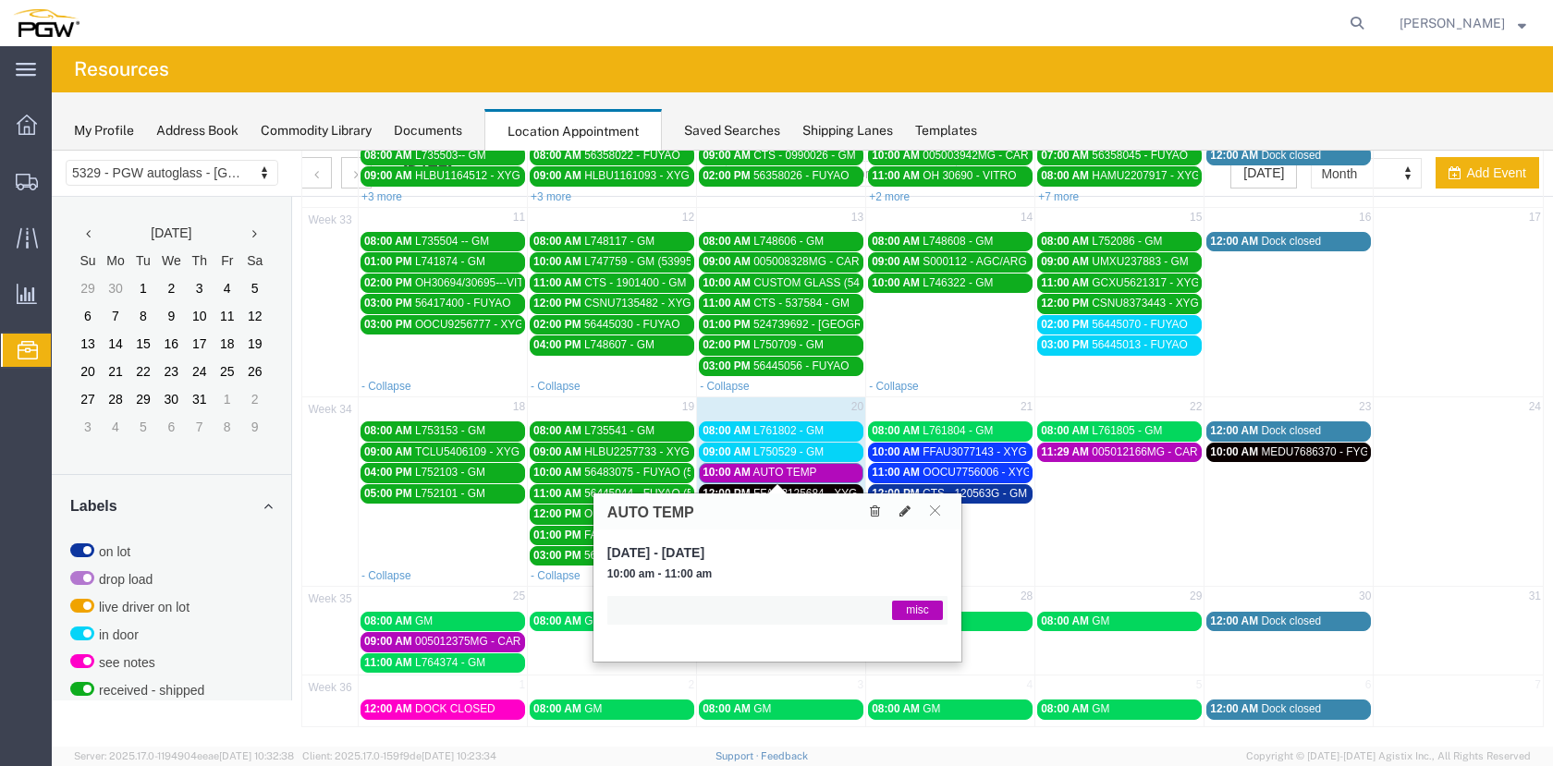
click at [827, 469] on div "10:00 AM AUTO TEMP" at bounding box center [780, 473] width 157 height 14
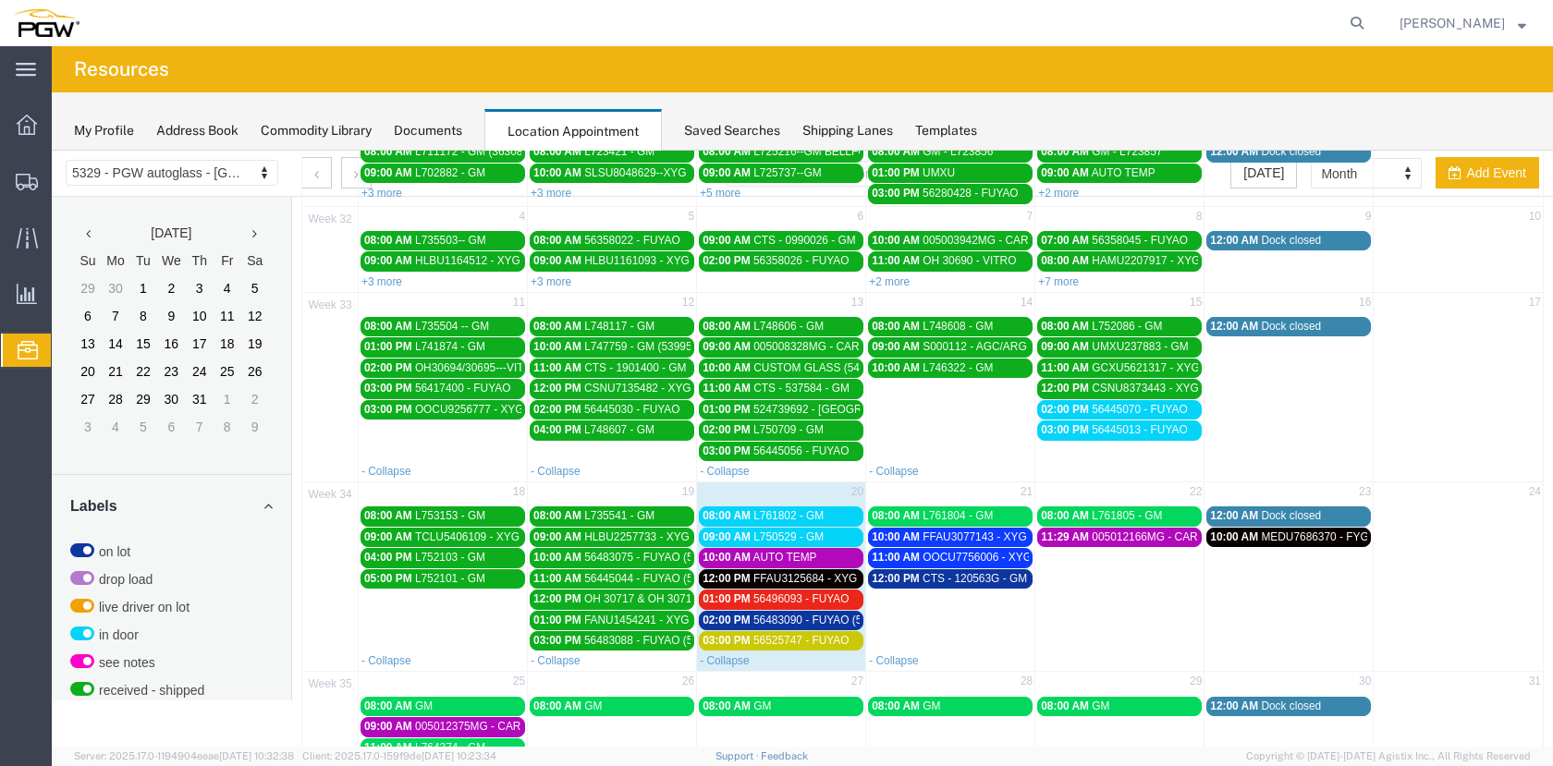
scroll to position [0, 0]
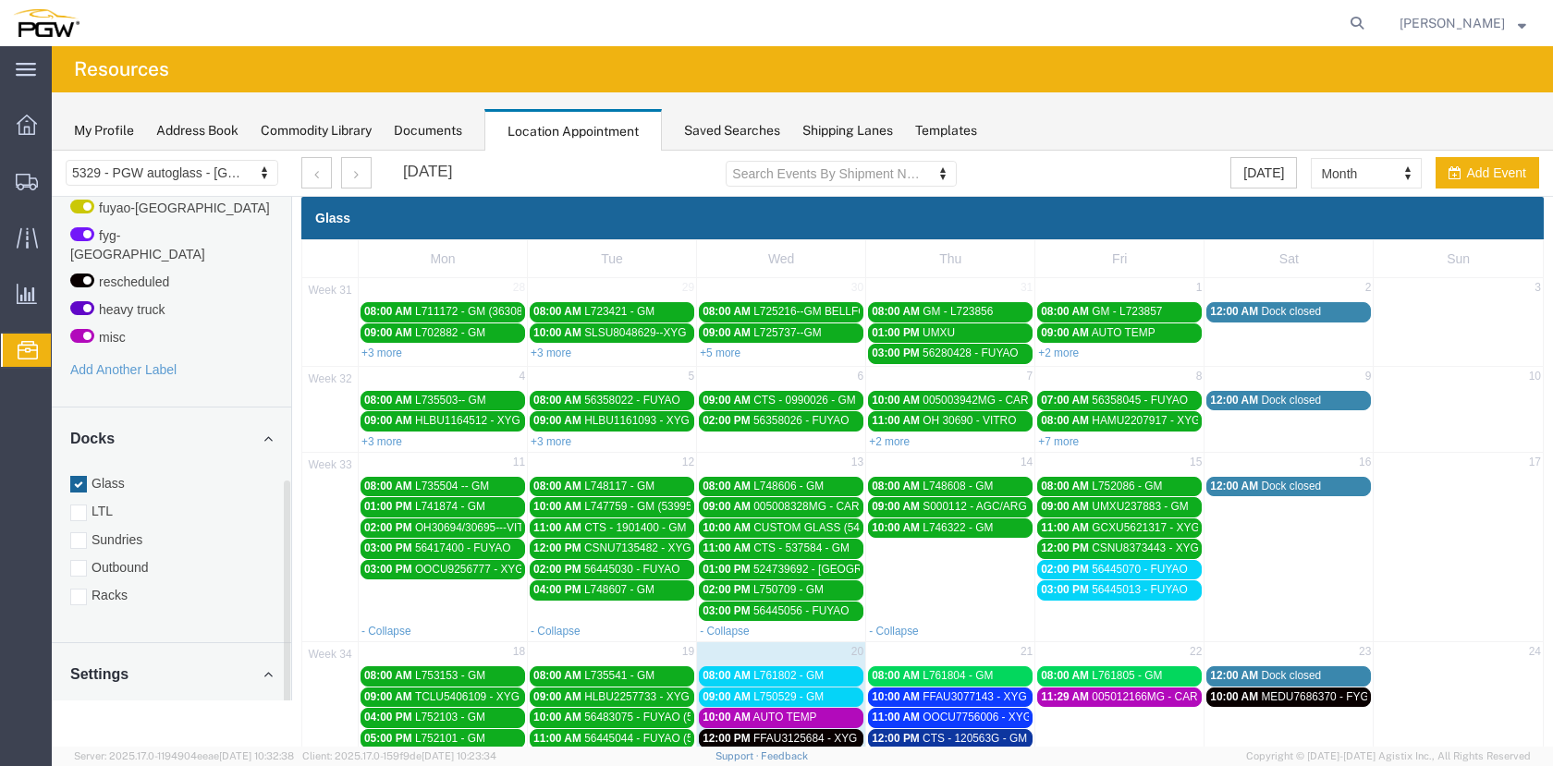
drag, startPoint x: 287, startPoint y: 448, endPoint x: 265, endPoint y: 716, distance: 269.0
click at [291, 736] on div "5329 - PGW autoglass - Chillicothe 5329 - PGW autoglass - [GEOGRAPHIC_DATA] [DA…" at bounding box center [802, 562] width 1501 height 822
click at [79, 585] on div at bounding box center [78, 593] width 17 height 17
click at [52, 151] on input "Racks" at bounding box center [52, 151] width 0 height 0
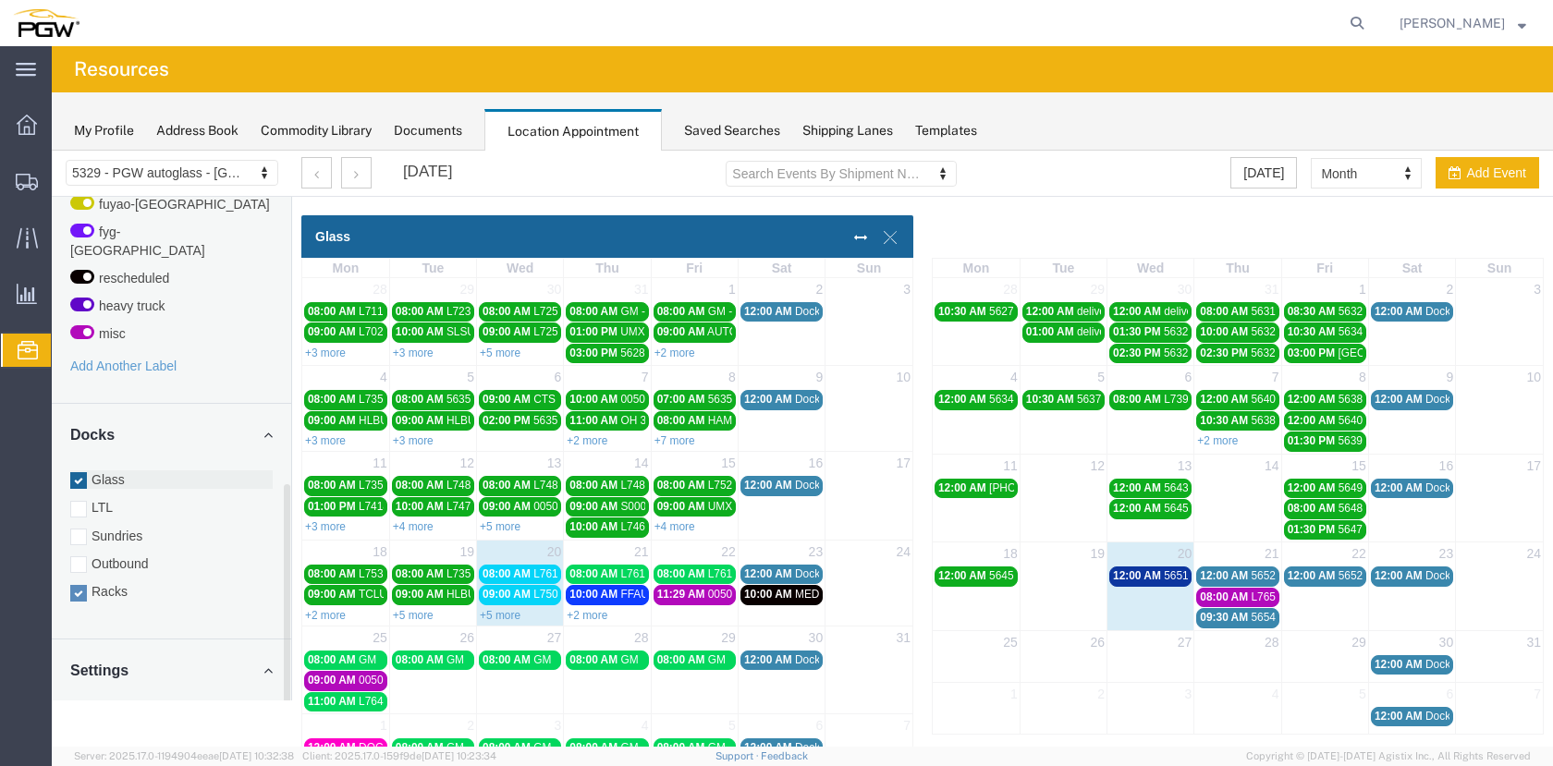
click at [79, 472] on div at bounding box center [78, 480] width 17 height 17
click at [52, 151] on input "Glass" at bounding box center [52, 151] width 0 height 0
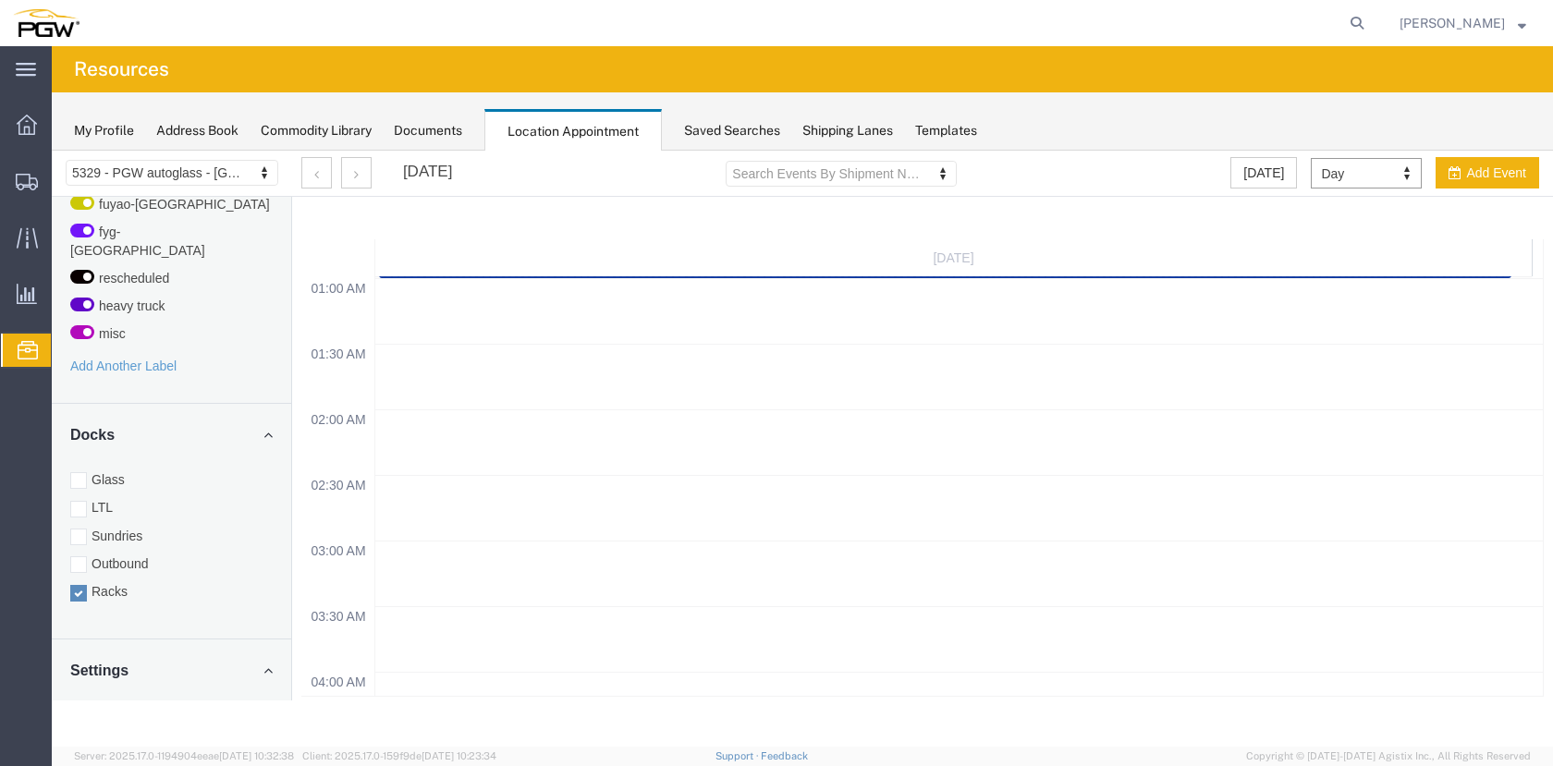
scroll to position [0, 0]
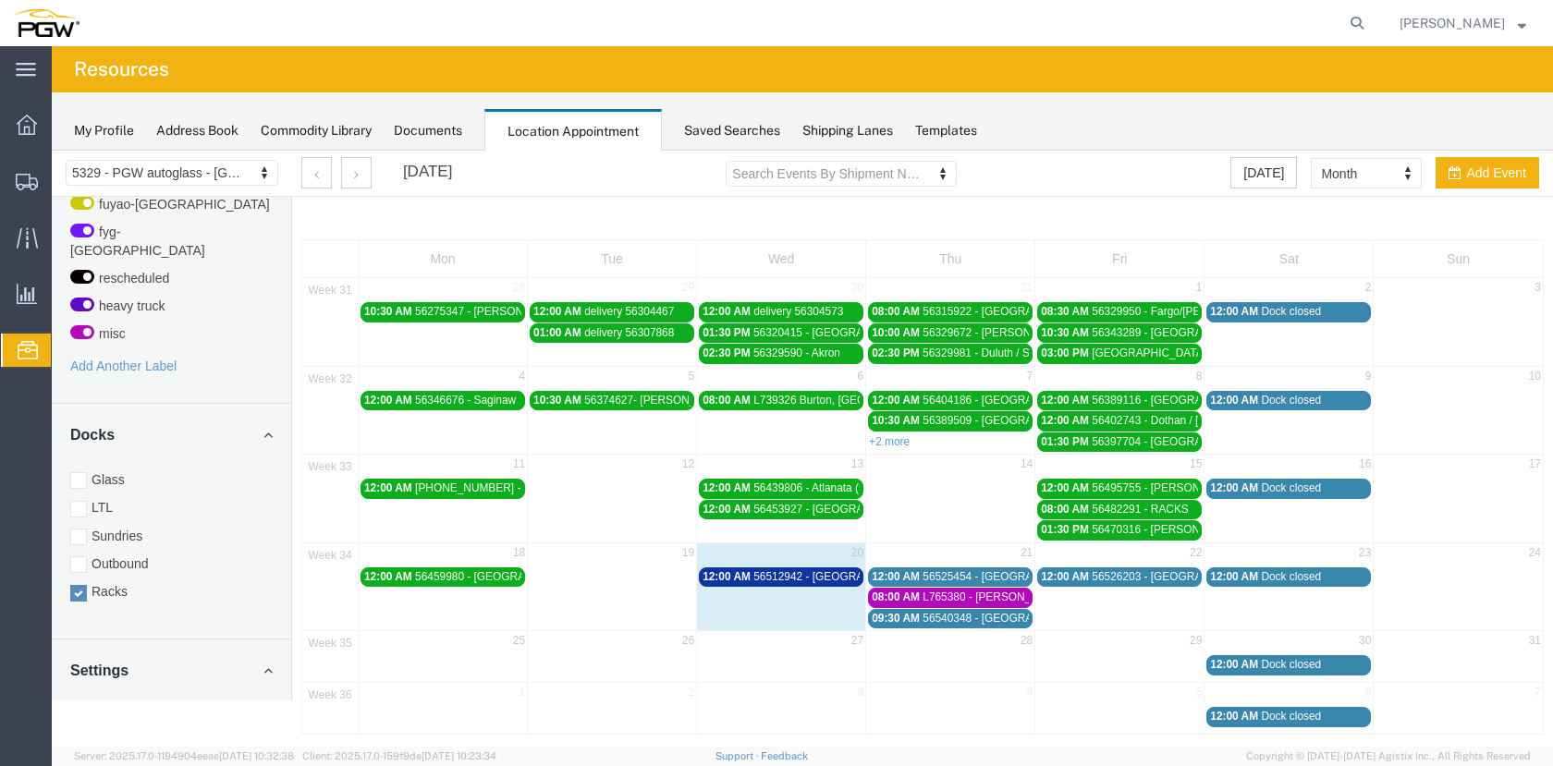
click at [1349, 234] on div "Racks" at bounding box center [922, 218] width 1242 height 43
click at [80, 472] on div at bounding box center [78, 480] width 17 height 17
click at [52, 151] on input "Glass" at bounding box center [52, 151] width 0 height 0
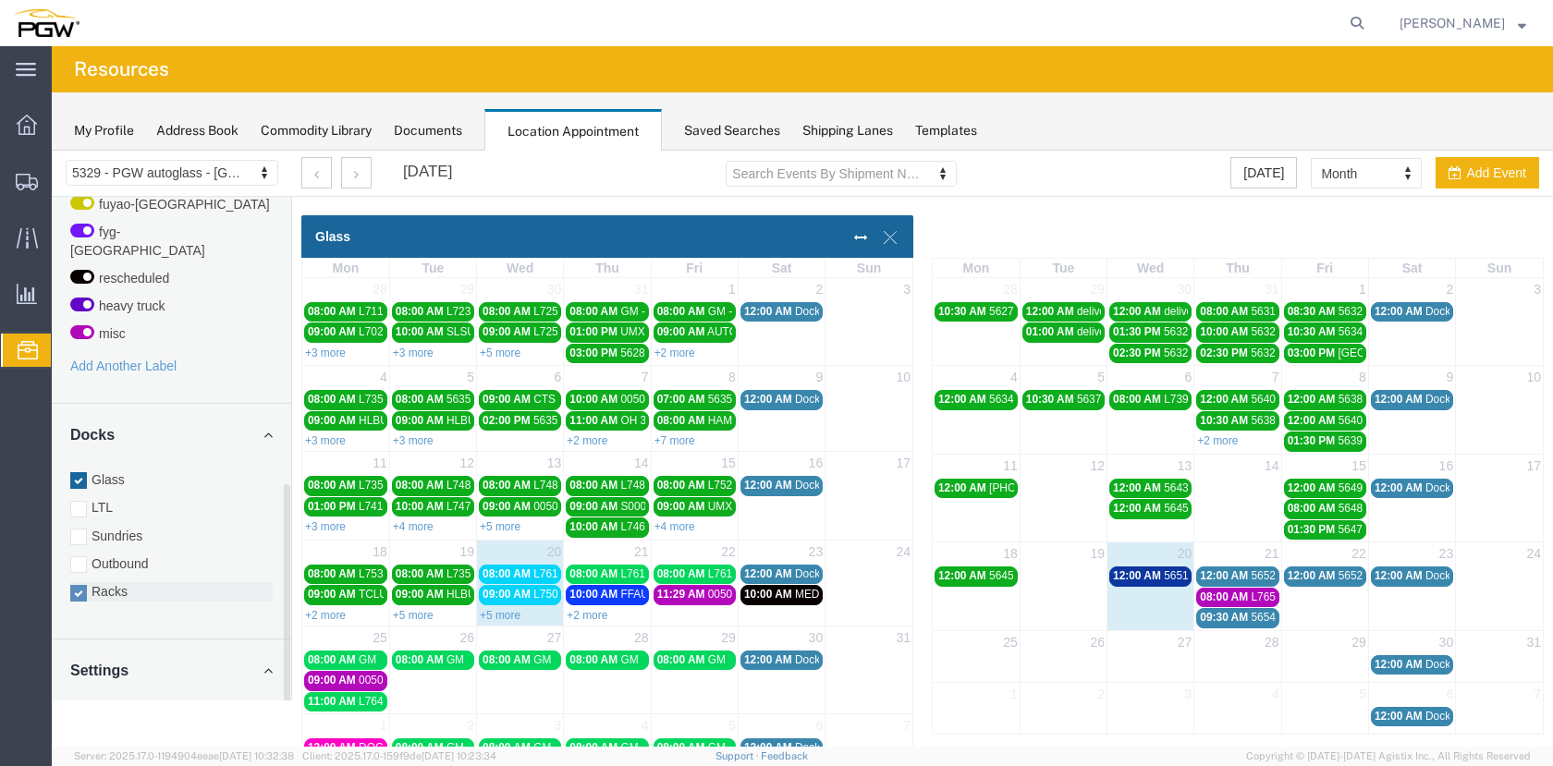
click at [77, 585] on div at bounding box center [78, 593] width 17 height 17
click at [52, 151] on input "Racks" at bounding box center [52, 151] width 0 height 0
